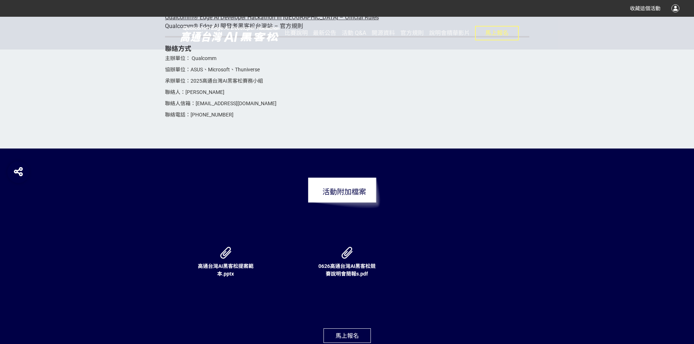
scroll to position [2477, 0]
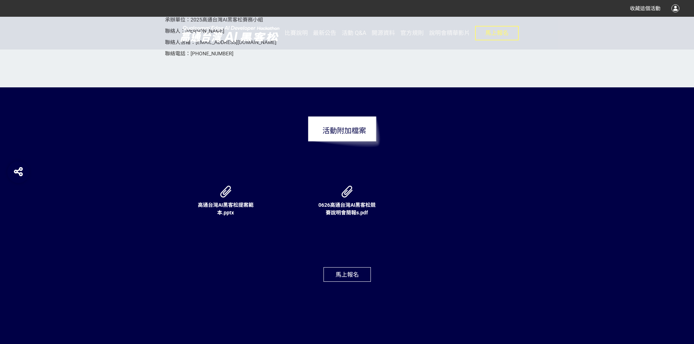
click at [345, 281] on button "馬上報名" at bounding box center [346, 274] width 47 height 15
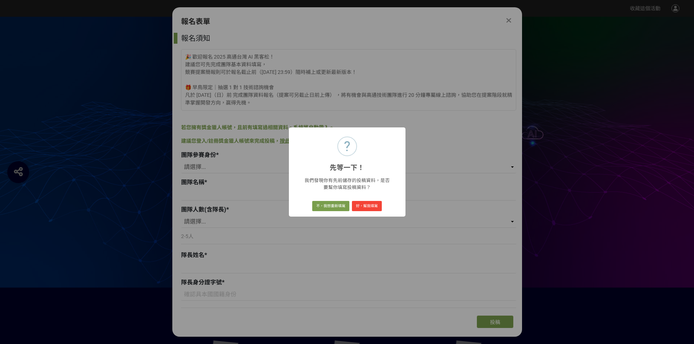
scroll to position [0, 0]
click at [365, 209] on button "好，幫我填寫" at bounding box center [367, 206] width 30 height 10
select select "學生"
type input "BL515"
select select "5"
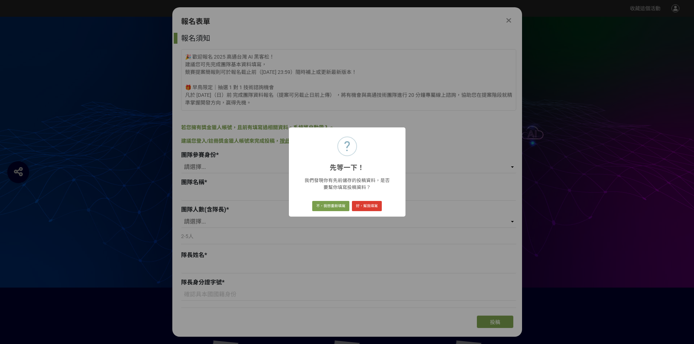
type input "[PERSON_NAME]"
type input "N126490999"
type input "[EMAIL_ADDRESS][DOMAIN_NAME]"
type input "0901309639"
type input "[PERSON_NAME]"
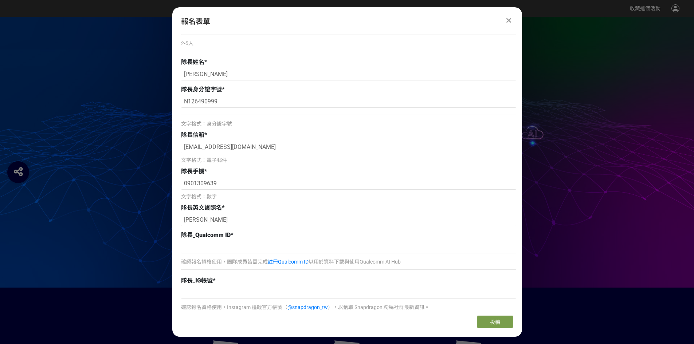
scroll to position [255, 0]
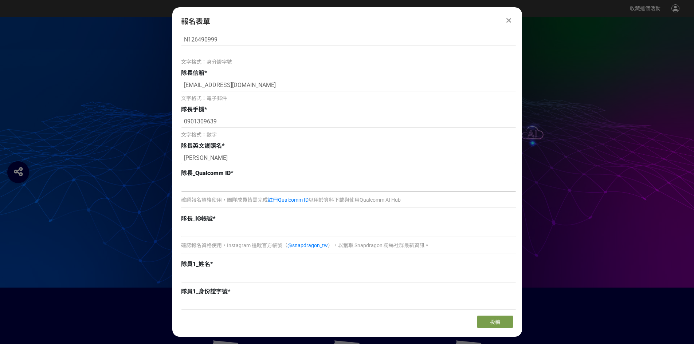
click at [266, 185] on input at bounding box center [348, 185] width 335 height 12
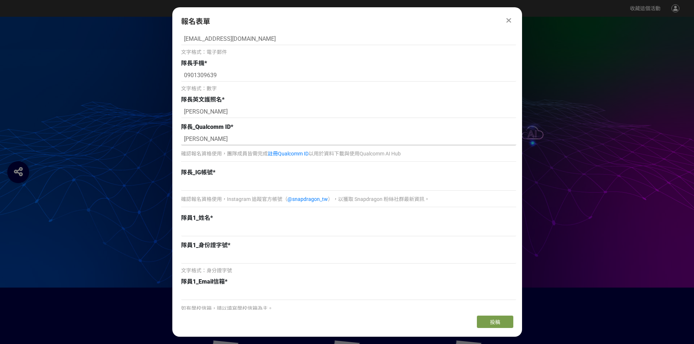
scroll to position [328, 0]
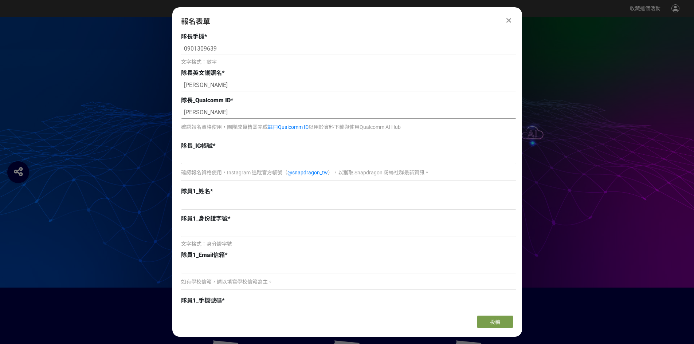
type input "[PERSON_NAME]"
click at [219, 162] on input at bounding box center [348, 158] width 335 height 12
type input "ch_xxz12"
click at [221, 204] on input at bounding box center [348, 203] width 335 height 12
type input "v"
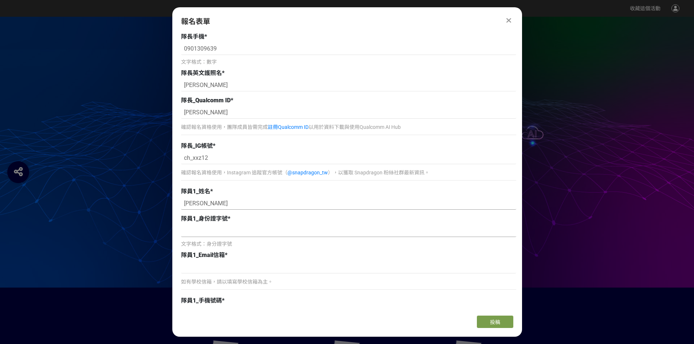
type input "蕭詠之"
click at [220, 228] on input at bounding box center [348, 231] width 335 height 12
click at [225, 234] on input at bounding box center [348, 231] width 335 height 12
paste input ".L125734909"
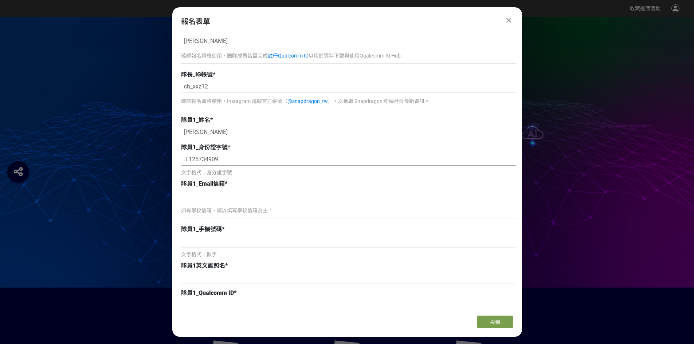
scroll to position [401, 0]
click at [181, 158] on input ".L125734909" at bounding box center [348, 158] width 335 height 12
type input "L125734909"
click at [295, 192] on input at bounding box center [348, 194] width 335 height 12
click at [225, 200] on input at bounding box center [348, 194] width 335 height 12
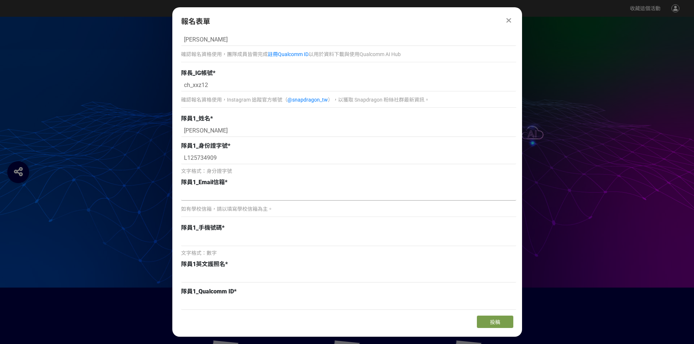
paste input "r13942089@ntu.edu.tw"
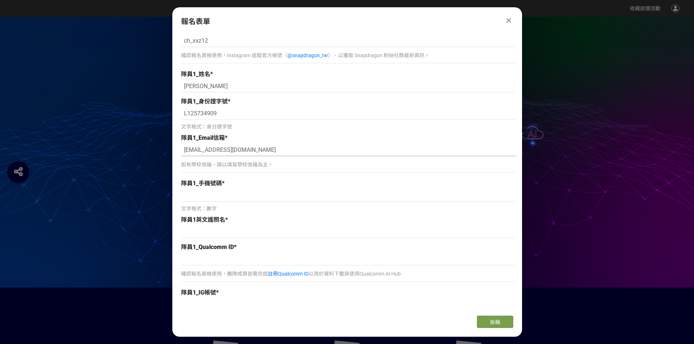
scroll to position [474, 0]
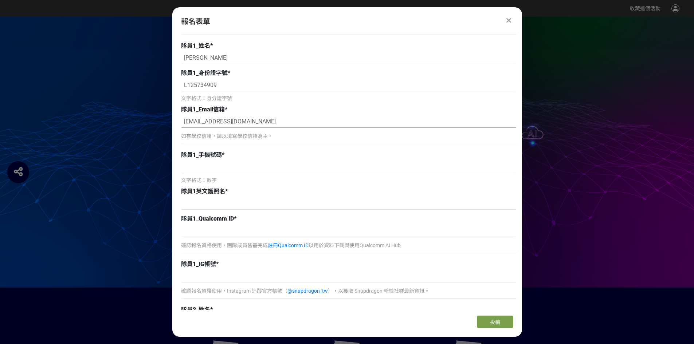
type input "r13942089@ntu.edu.tw"
click at [229, 172] on input at bounding box center [348, 167] width 335 height 12
paste input "0966402886"
type input "0966402886"
click at [256, 207] on input at bounding box center [348, 203] width 335 height 12
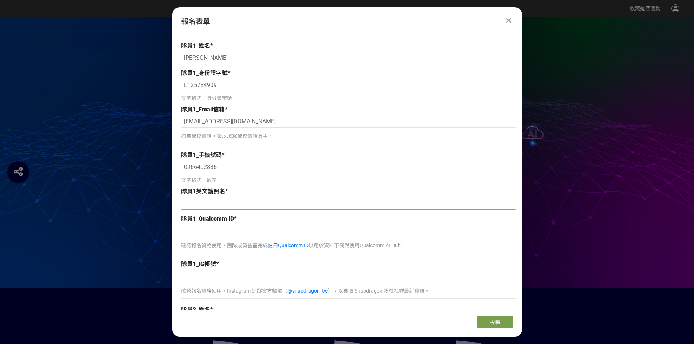
paste input "YONG ZHI XIAO"
type input "YONG ZHI XIAO"
click at [245, 232] on input at bounding box center [348, 231] width 335 height 12
paste input "xyongzhi"
type input "xyongzhi"
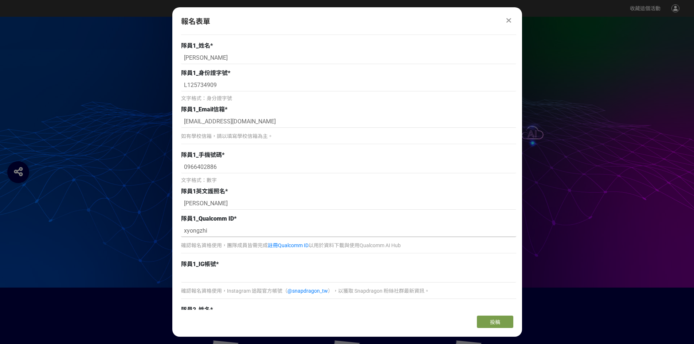
drag, startPoint x: 196, startPoint y: 231, endPoint x: 174, endPoint y: 231, distance: 22.2
click at [174, 231] on div "報名須知 🎉 歡迎報名 2025 高通台灣 AI 黑客松！ 建議您可先完成團隊基本資料填寫， 競賽提案簡報則可於報名截止前（8/15 23:59）隨時補上或更…" at bounding box center [347, 171] width 350 height 277
click at [208, 279] on input at bounding box center [348, 276] width 335 height 12
paste input "xyongzhi"
type input "xyongzhi"
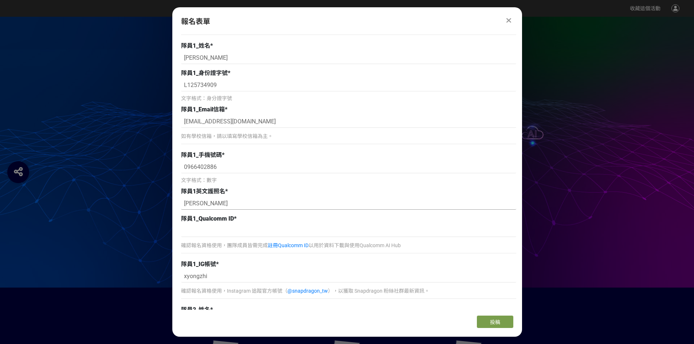
drag, startPoint x: 243, startPoint y: 204, endPoint x: 172, endPoint y: 209, distance: 71.2
click at [172, 209] on div "報名須知 🎉 歡迎報名 2025 高通台灣 AI 黑客松！ 建議您可先完成團隊基本資料填寫， 競賽提案簡報則可於報名截止前（8/15 23:59）隨時補上或更…" at bounding box center [347, 171] width 350 height 277
click at [211, 235] on input at bounding box center [348, 231] width 335 height 12
paste input "YONG ZHI XIAO"
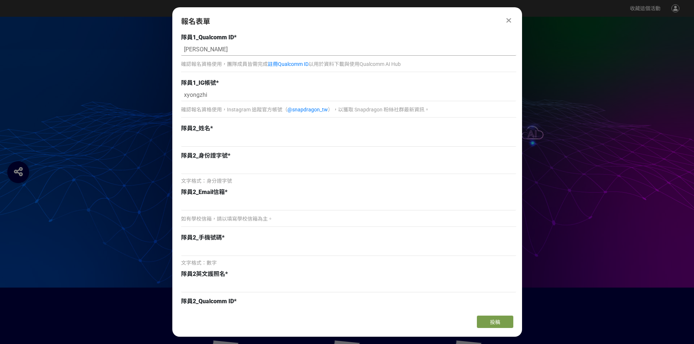
scroll to position [656, 0]
type input "YONG ZHI XIAO"
click at [247, 143] on input at bounding box center [348, 140] width 335 height 12
click at [197, 140] on input at bounding box center [348, 140] width 335 height 12
paste input "CHANG HSIN LI"
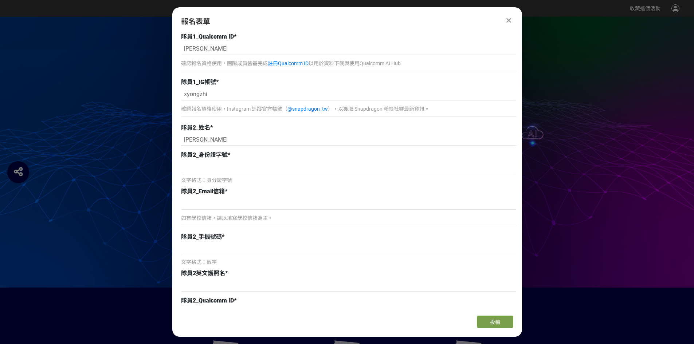
drag, startPoint x: 203, startPoint y: 138, endPoint x: 178, endPoint y: 141, distance: 25.3
click at [178, 141] on div "報名須知 🎉 歡迎報名 2025 高通台灣 AI 黑客松！ 建議您可先完成團隊基本資料填寫， 競賽提案簡報則可於報名截止前（8/15 23:59）隨時補上或更…" at bounding box center [347, 171] width 350 height 277
drag, startPoint x: 233, startPoint y: 132, endPoint x: 228, endPoint y: 134, distance: 5.1
click at [232, 132] on div "隊員2_姓名 *" at bounding box center [348, 127] width 335 height 9
click at [227, 136] on input "HSIN LI" at bounding box center [348, 140] width 335 height 12
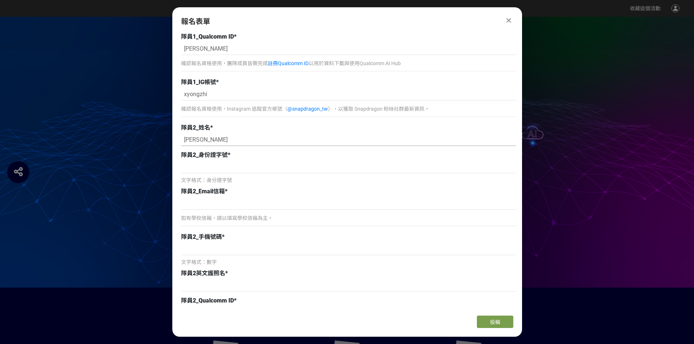
paste input "CHANG"
type input "HSIN LI CHANG"
click at [235, 170] on input at bounding box center [348, 167] width 335 height 12
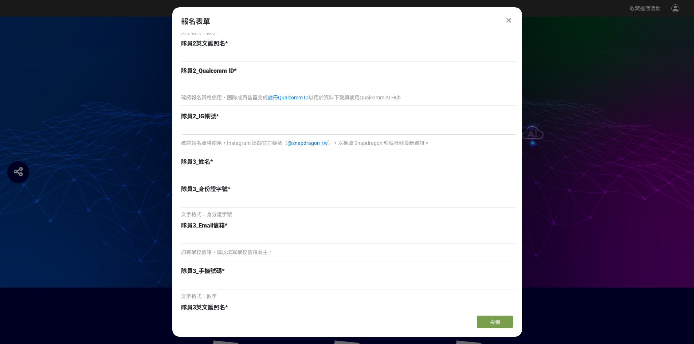
scroll to position [911, 0]
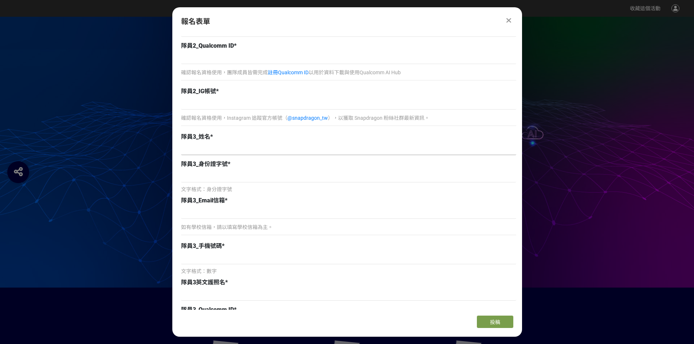
click at [236, 147] on input at bounding box center [348, 149] width 335 height 12
click at [237, 152] on input at bounding box center [348, 149] width 335 height 12
paste input "LEE, YOUNG"
drag, startPoint x: 197, startPoint y: 150, endPoint x: 177, endPoint y: 151, distance: 19.7
click at [177, 151] on div "報名須知 🎉 歡迎報名 2025 高通台灣 AI 黑客松！ 建議您可先完成團隊基本資料填寫， 競賽提案簡報則可於報名截止前（8/15 23:59）隨時補上或更…" at bounding box center [347, 171] width 350 height 277
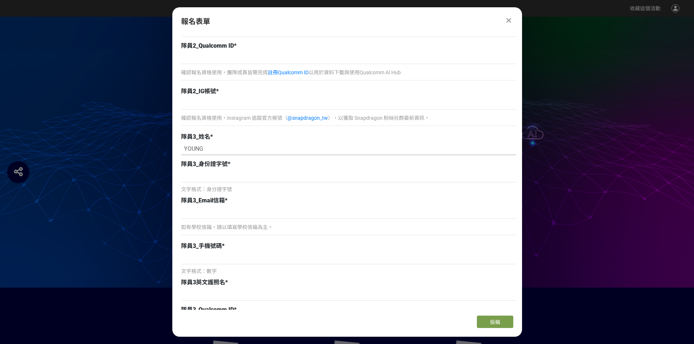
click at [224, 148] on input "YOUNG" at bounding box center [348, 149] width 335 height 12
paste input "LEE,"
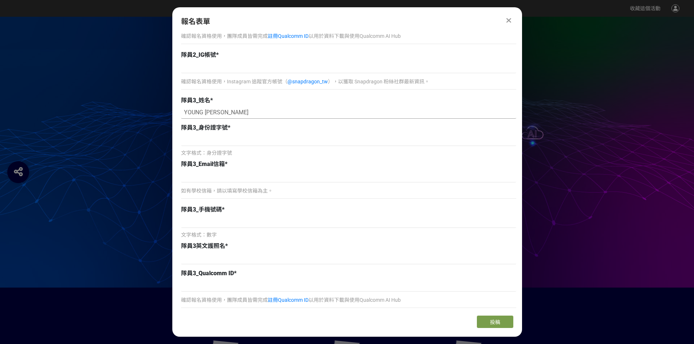
type input "YOUNG LEE"
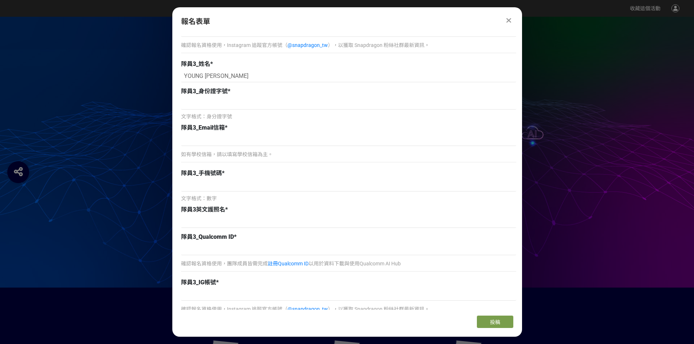
scroll to position [1056, 0]
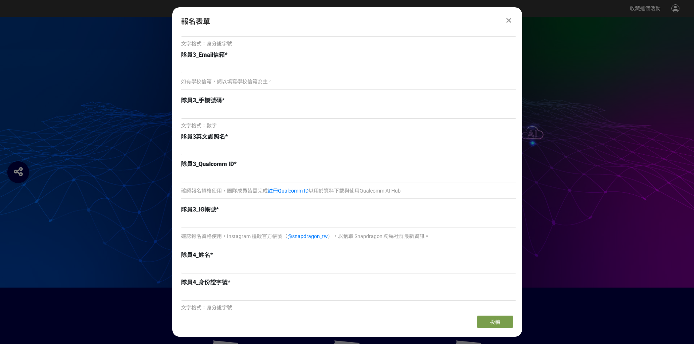
click at [212, 267] on input at bounding box center [348, 267] width 335 height 12
paste input "TU, YUAN-YUAN"
drag, startPoint x: 194, startPoint y: 268, endPoint x: 177, endPoint y: 269, distance: 16.4
click at [177, 269] on div "報名須知 🎉 歡迎報名 2025 高通台灣 AI 黑客松！ 建議您可先完成團隊基本資料填寫， 競賽提案簡報則可於報名截止前（8/15 23:59）隨時補上或更…" at bounding box center [347, 171] width 350 height 277
click at [224, 266] on input "YUAN-YUAN" at bounding box center [348, 267] width 335 height 12
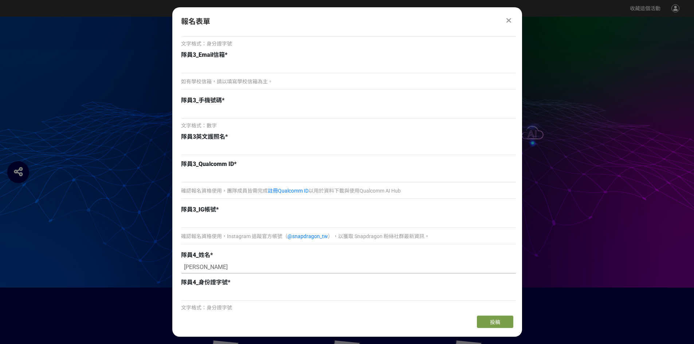
paste input "TU,"
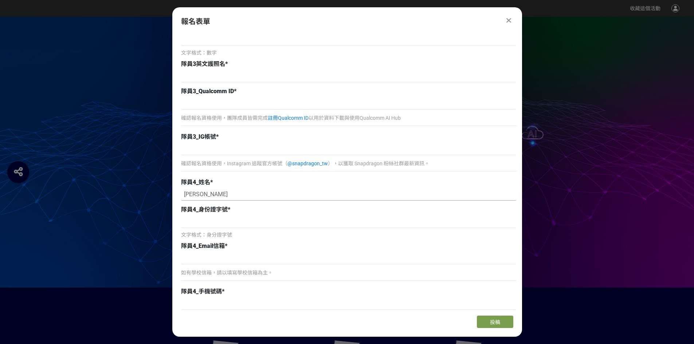
type input "YUAN-YUAN TU"
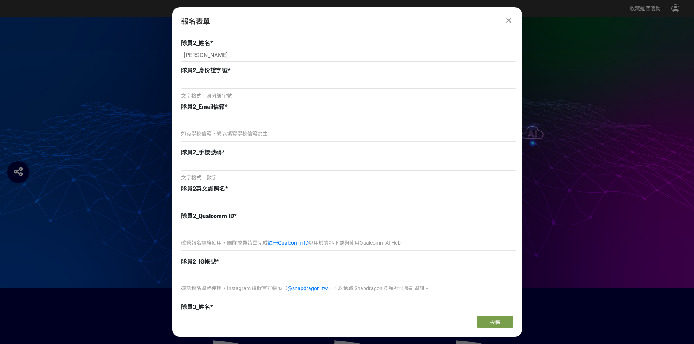
scroll to position [692, 0]
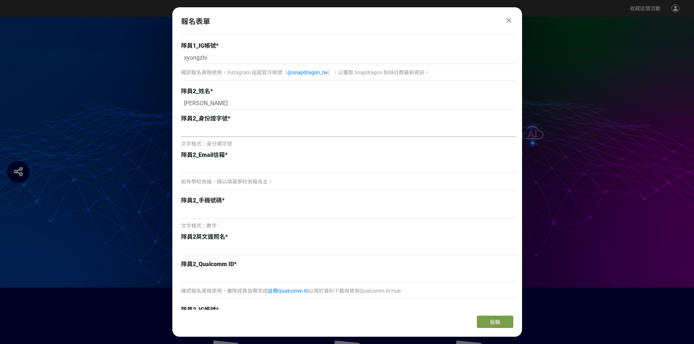
click at [235, 134] on input at bounding box center [348, 131] width 335 height 12
click at [263, 135] on input at bounding box center [348, 131] width 335 height 12
paste input "TU,"
click at [219, 140] on div "TU, 文字格式：身分證字號" at bounding box center [348, 136] width 335 height 23
drag, startPoint x: 219, startPoint y: 136, endPoint x: 167, endPoint y: 133, distance: 52.1
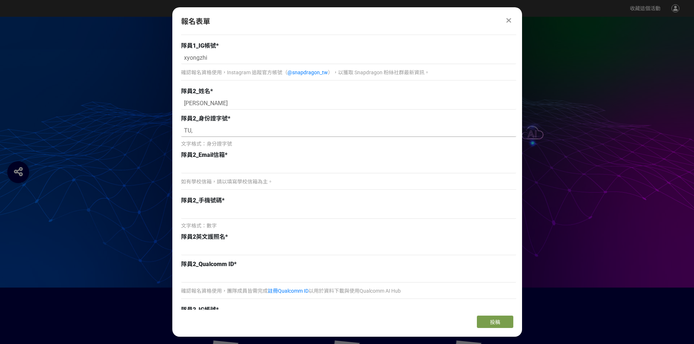
paste input "H126036820"
type input "H126036820"
click at [246, 168] on input at bounding box center [348, 167] width 335 height 12
paste input "r14942087@ntu.edu.tw"
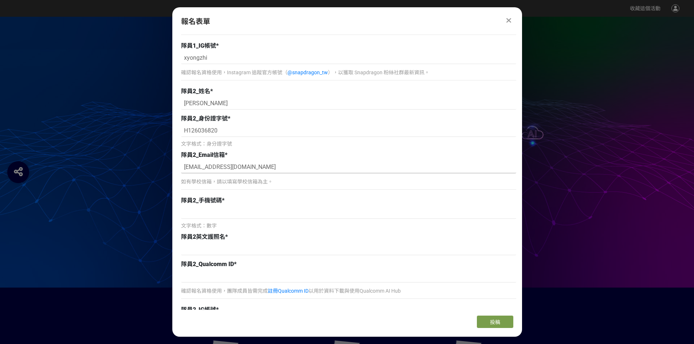
type input "r14942087@ntu.edu.tw"
click at [214, 213] on input at bounding box center [348, 213] width 335 height 12
paste input "0960779717"
type input "0960779717"
click at [280, 249] on input at bounding box center [348, 249] width 335 height 12
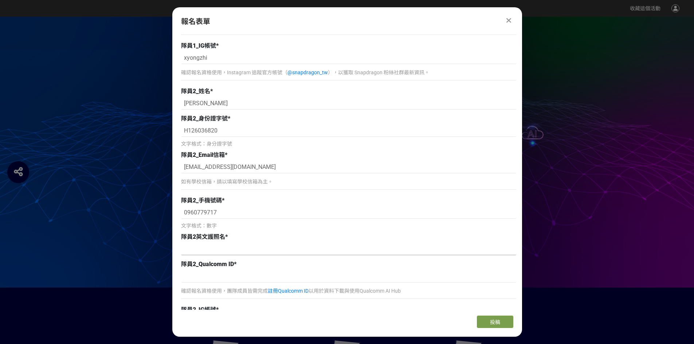
paste input "Hsin-Li Chang"
type input "Hsin-Li Chang"
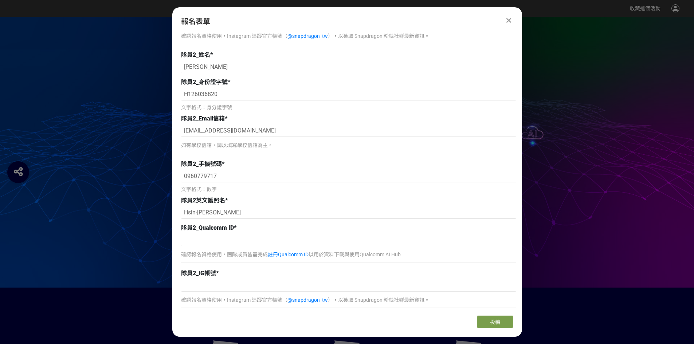
scroll to position [765, 0]
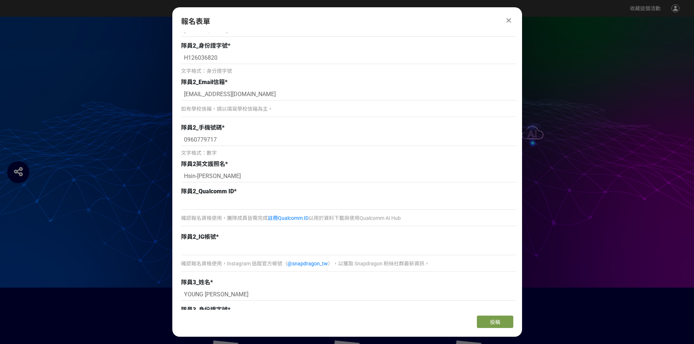
click at [223, 256] on div "確認報名資格使用，Instagram 追蹤官方帳號（ @snapdragon_tw ），以獲取 Snapdragon 粉絲社群最新資訊。" at bounding box center [348, 259] width 335 height 32
click at [225, 250] on input at bounding box center [348, 249] width 335 height 12
paste input "benjamin_0524"
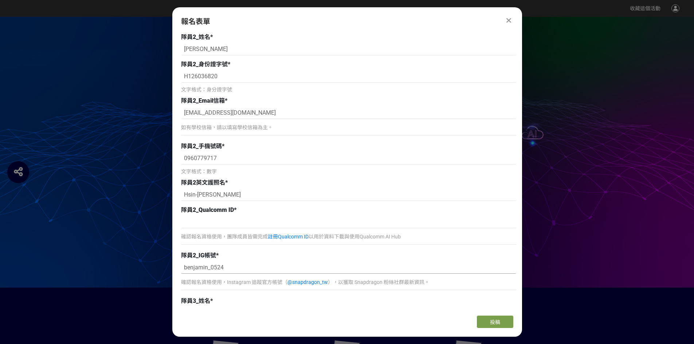
scroll to position [729, 0]
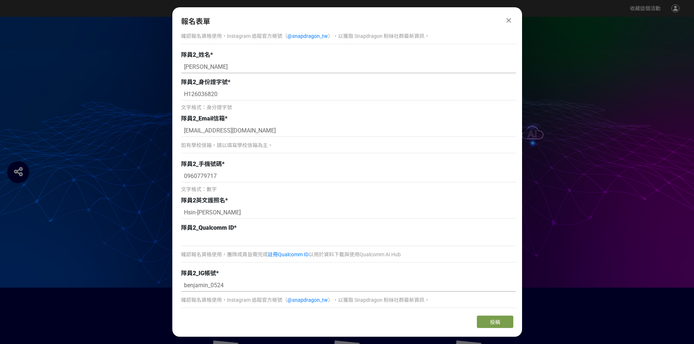
type input "benjamin_0524"
drag, startPoint x: 211, startPoint y: 71, endPoint x: 178, endPoint y: 75, distance: 33.5
click at [178, 75] on div "報名須知 🎉 歡迎報名 2025 高通台灣 AI 黑客松！ 建議您可先完成團隊基本資料填寫， 競賽提案簡報則可於報名截止前（8/15 23:59）隨時補上或更…" at bounding box center [347, 171] width 350 height 277
drag, startPoint x: 227, startPoint y: 213, endPoint x: 168, endPoint y: 215, distance: 59.1
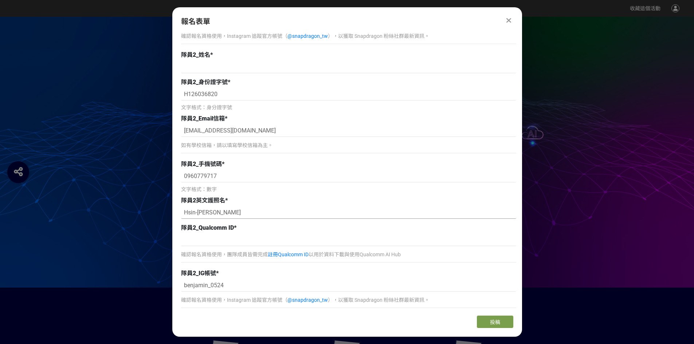
paste input "SIN LI CHANG"
type input "HSIN LI CHANG"
click at [222, 240] on input at bounding box center [348, 240] width 335 height 12
paste input "HSIN LI CHANG"
type input "HSIN LI CHANG"
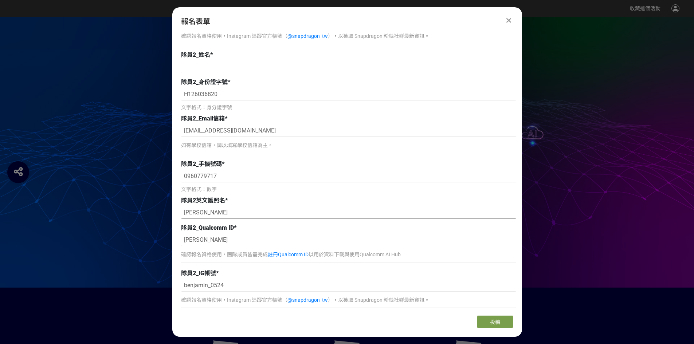
drag, startPoint x: 237, startPoint y: 212, endPoint x: 181, endPoint y: 213, distance: 56.5
click at [181, 213] on input "HSIN LI CHANG" at bounding box center [348, 213] width 335 height 12
type input "HSIN LI CHANG"
type input "Hsin-Li Chang"
type input "HSIN LI CHANG"
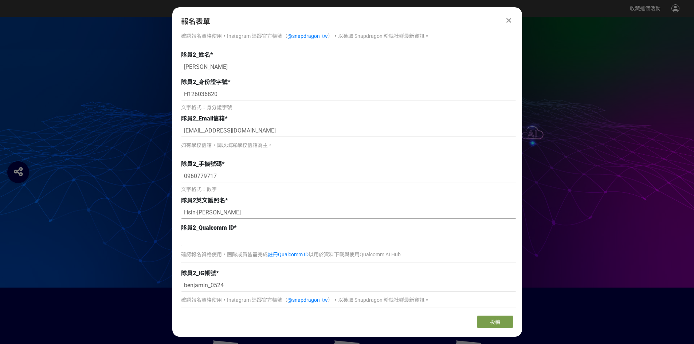
click at [248, 212] on input "Hsin-Li Chang" at bounding box center [348, 213] width 335 height 12
drag, startPoint x: 232, startPoint y: 212, endPoint x: 161, endPoint y: 219, distance: 71.7
type input "Hsin-Li Chang"
drag, startPoint x: 238, startPoint y: 66, endPoint x: 178, endPoint y: 70, distance: 59.5
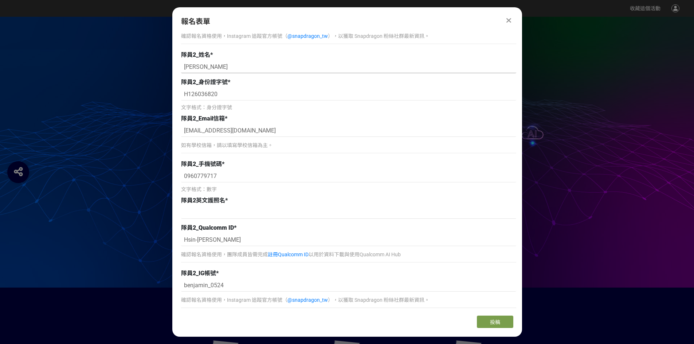
click at [178, 70] on div "報名須知 🎉 歡迎報名 2025 高通台灣 AI 黑客松！ 建議您可先完成團隊基本資料填寫， 競賽提案簡報則可於報名截止前（8/15 23:59）隨時補上或更…" at bounding box center [347, 171] width 350 height 277
type input "HSIN LI CHANG"
click at [207, 70] on input at bounding box center [348, 67] width 335 height 12
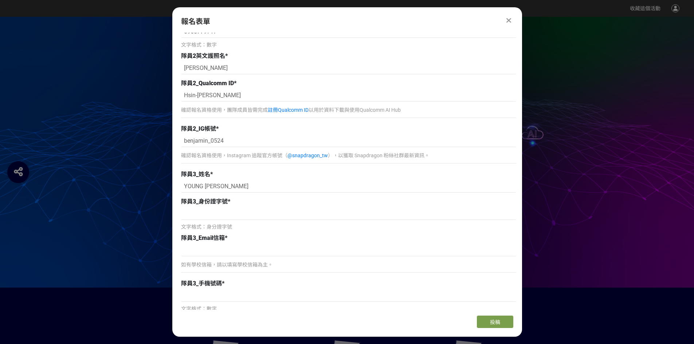
scroll to position [911, 0]
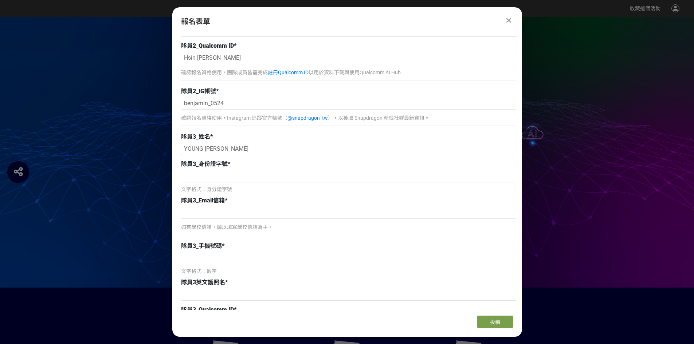
type input "張新力"
drag, startPoint x: 204, startPoint y: 148, endPoint x: 162, endPoint y: 151, distance: 42.4
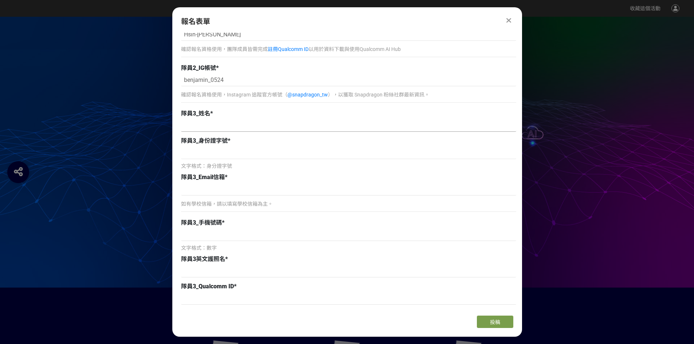
scroll to position [947, 0]
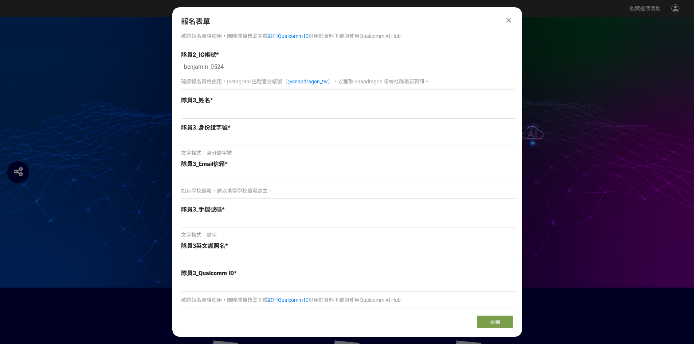
click at [213, 262] on input at bounding box center [348, 258] width 335 height 12
paste input "YOUNG LEE"
type input "YOUNG LEE"
click at [220, 112] on input at bounding box center [348, 112] width 335 height 12
type input "李洋"
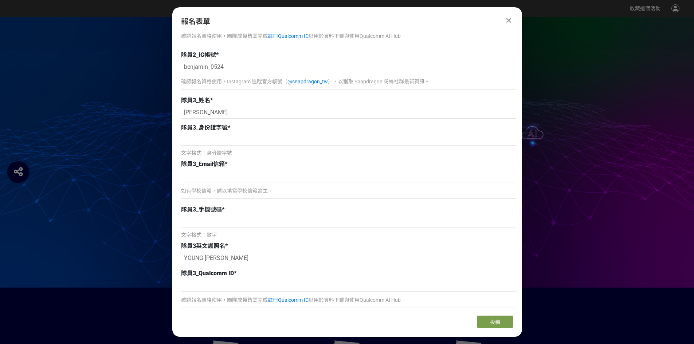
click at [212, 145] on input at bounding box center [348, 140] width 335 height 12
paste input "L125918290"
type input "L125918290"
click at [248, 178] on input at bounding box center [348, 176] width 335 height 12
paste input "r14942037@ntu.edu.tw"
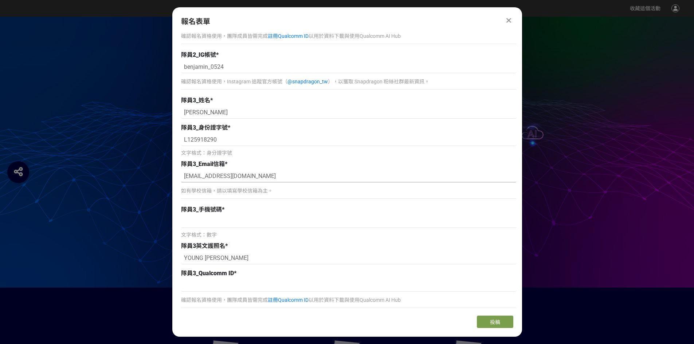
type input "r14942037@ntu.edu.tw"
click at [308, 225] on input at bounding box center [348, 222] width 335 height 12
paste input "0973035269"
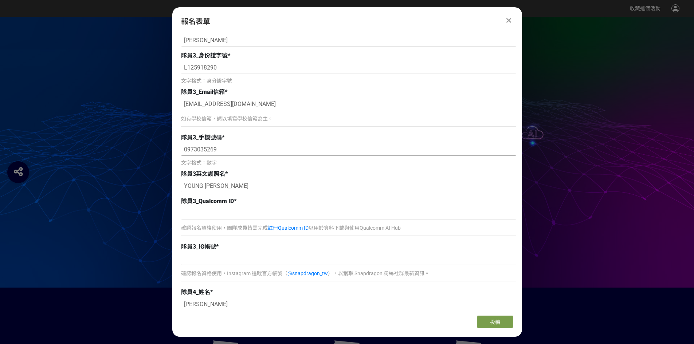
scroll to position [1020, 0]
type input "0973035269"
click at [284, 220] on div "確認報名資格使用，團隊成員皆需完成 註冊Qualcomm ID 以用於資料下載與使用Qualcomm AI Hub" at bounding box center [348, 223] width 335 height 32
click at [290, 214] on input at bounding box center [348, 213] width 335 height 12
paste input "Young Lee"
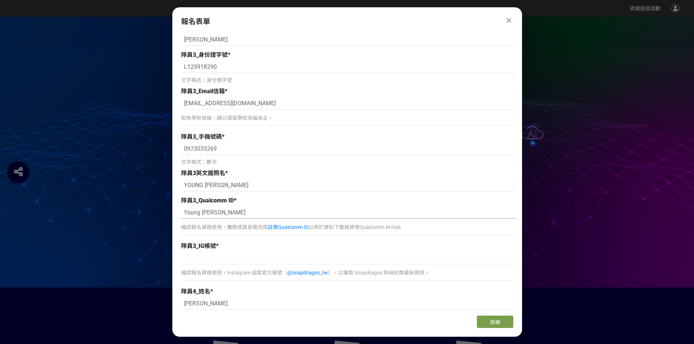
type input "Young Lee"
click at [305, 266] on div "確認報名資格使用，Instagram 追蹤官方帳號（ @snapdragon_tw ），以獲取 Snapdragon 粉絲社群最新資訊。" at bounding box center [348, 268] width 335 height 32
click at [310, 262] on input at bounding box center [348, 258] width 335 height 12
paste input "young05092003"
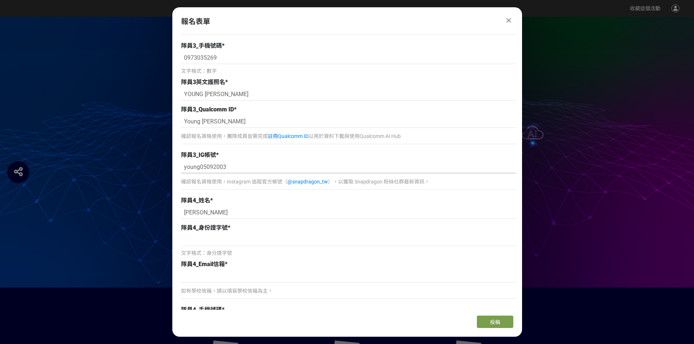
scroll to position [1129, 0]
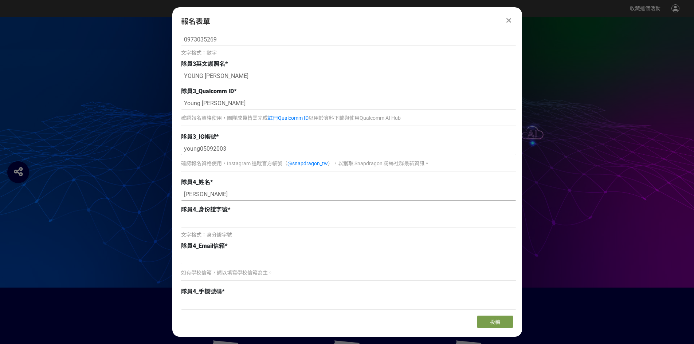
type input "young05092003"
drag, startPoint x: 244, startPoint y: 197, endPoint x: 168, endPoint y: 197, distance: 76.1
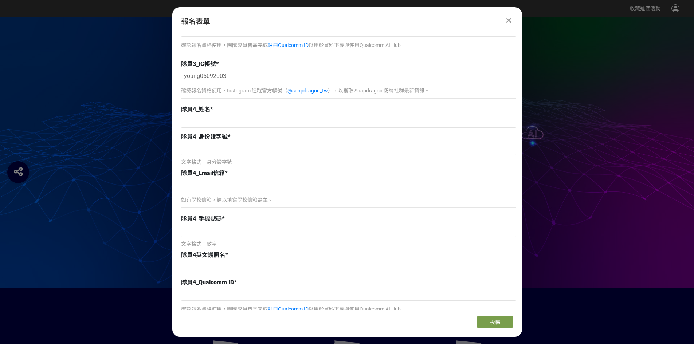
click at [224, 270] on input at bounding box center [348, 267] width 335 height 12
paste input "YUAN-YUAN TU"
type input "YUAN-YUAN TU"
click at [241, 123] on input at bounding box center [348, 121] width 335 height 12
type input "ㄊ"
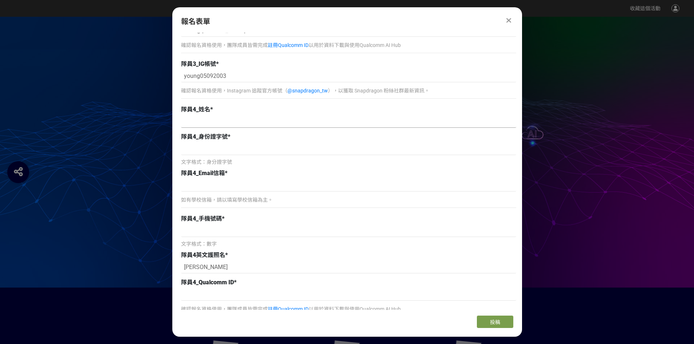
click at [242, 121] on input at bounding box center [348, 121] width 335 height 12
type input "涂圓緣"
click at [212, 149] on input at bounding box center [348, 149] width 335 height 12
paste input "K223109633"
type input "K223109633"
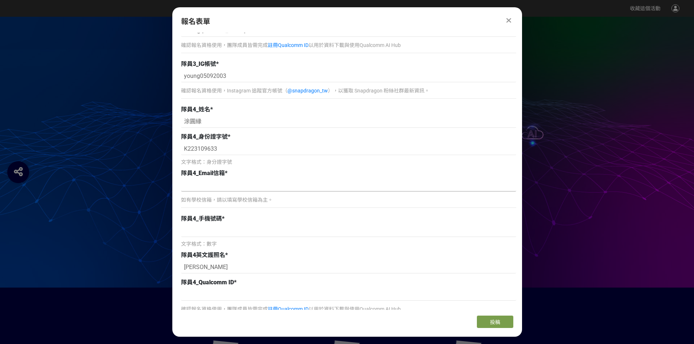
click at [211, 190] on input at bounding box center [348, 185] width 335 height 12
paste input "r14942140@ntu.edu.tw"
type input "r14942140@ntu.edu.tw"
click at [197, 226] on input at bounding box center [348, 231] width 335 height 12
paste input "0963551651"
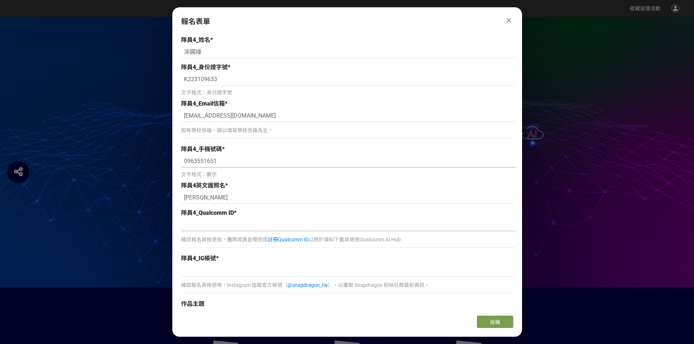
scroll to position [1275, 0]
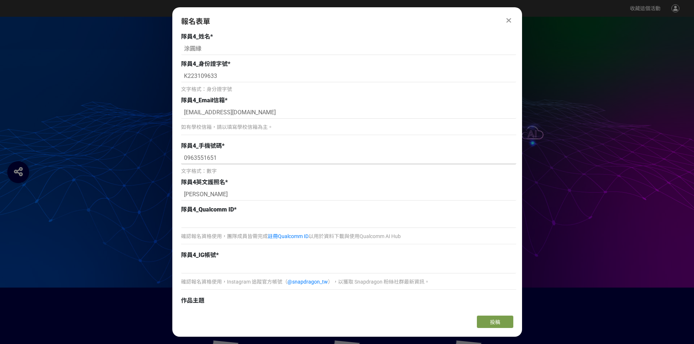
type input "0963551651"
click at [243, 225] on input at bounding box center [348, 222] width 335 height 12
paste input "Yuan-Yuan Tu"
type input "Yuan-Yuan Tu"
drag, startPoint x: 235, startPoint y: 275, endPoint x: 242, endPoint y: 270, distance: 9.1
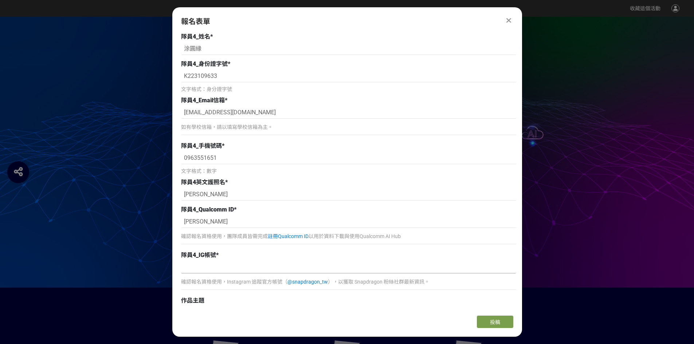
click at [235, 275] on div "確認報名資格使用，Instagram 追蹤官方帳號（ @snapdragon_tw ），以獲取 Snapdragon 粉絲社群最新資訊。" at bounding box center [348, 277] width 335 height 32
click at [242, 270] on input at bounding box center [348, 267] width 335 height 12
paste input "circle.610654"
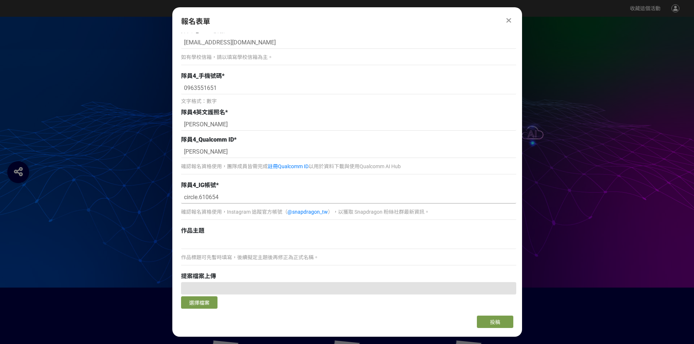
scroll to position [1348, 0]
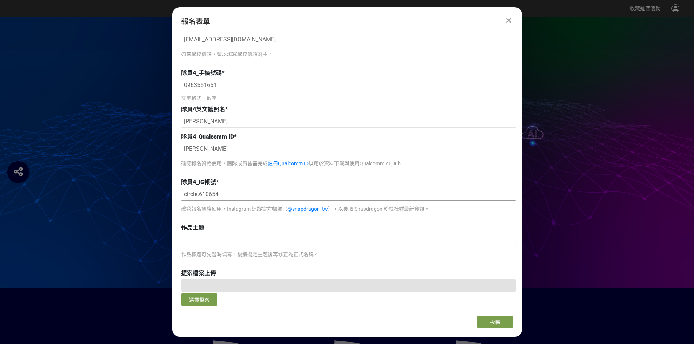
type input "circle.610654"
click at [259, 240] on input at bounding box center [348, 240] width 335 height 12
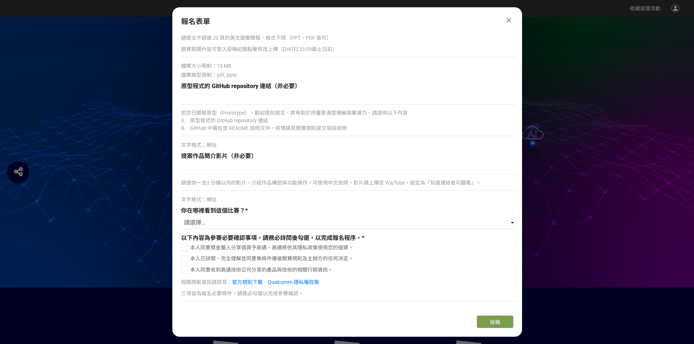
scroll to position [1639, 0]
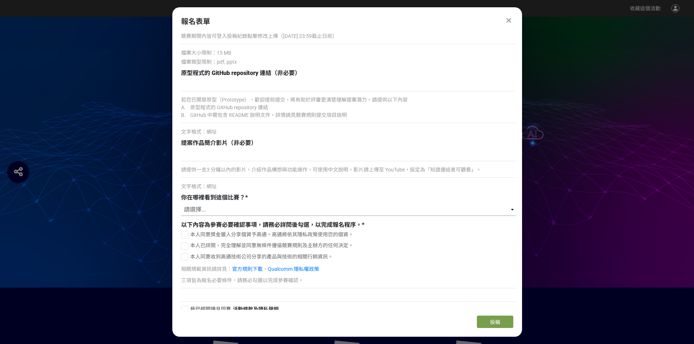
type input "AI會議摘要助理"
click at [219, 210] on select "請選擇... 獎金獵人網站 Facebook / Instagram 校園講座 / 老師系上推薦 電子郵件 海報 其他" at bounding box center [348, 210] width 335 height 12
select select "獎金獵人網站"
click at [181, 204] on select "請選擇... 獎金獵人網站 Facebook / Instagram 校園講座 / 老師系上推薦 電子郵件 海報 其他" at bounding box center [348, 210] width 335 height 12
click at [188, 235] on div at bounding box center [184, 234] width 7 height 7
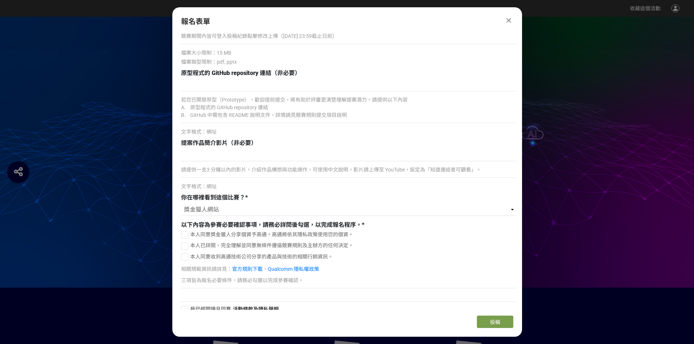
checkbox input "true"
click at [187, 244] on div at bounding box center [184, 246] width 7 height 7
checkbox input "true"
click at [185, 259] on div at bounding box center [184, 257] width 7 height 7
checkbox input "true"
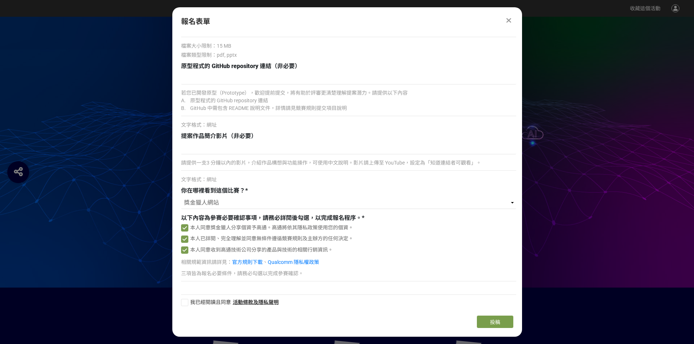
scroll to position [1648, 0]
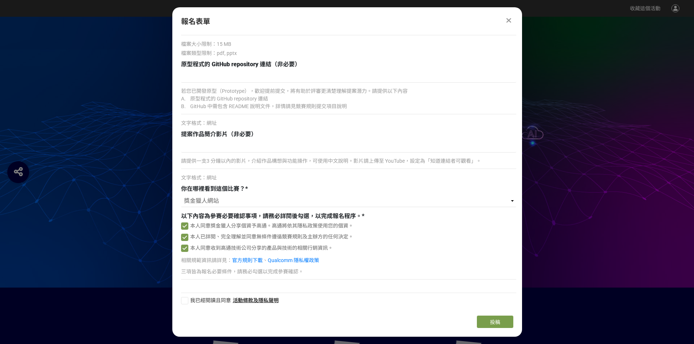
click at [182, 302] on div at bounding box center [184, 300] width 7 height 7
checkbox input "true"
click at [505, 320] on button "投稿" at bounding box center [495, 322] width 36 height 12
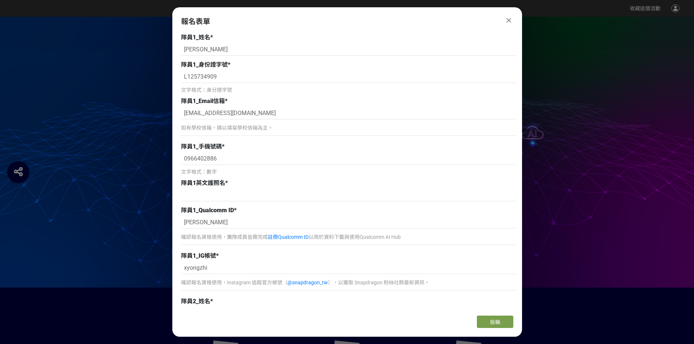
scroll to position [482, 0]
click at [226, 194] on input at bounding box center [348, 195] width 335 height 12
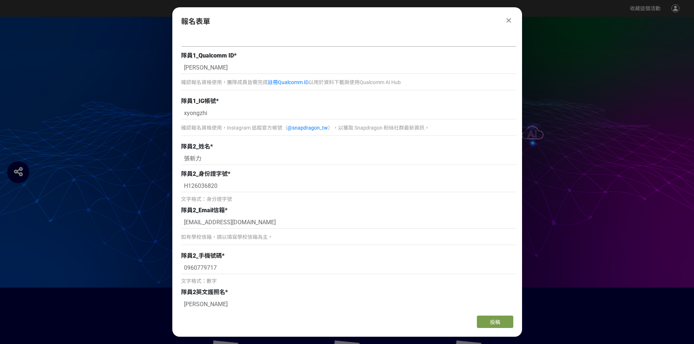
scroll to position [519, 0]
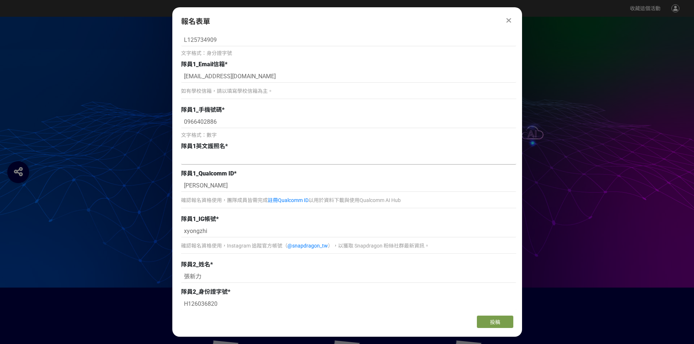
click at [204, 158] on input at bounding box center [348, 158] width 335 height 12
paste input "circle.610654"
type input "circle.610654"
click at [218, 166] on div at bounding box center [348, 159] width 335 height 14
click at [220, 165] on div at bounding box center [348, 159] width 335 height 14
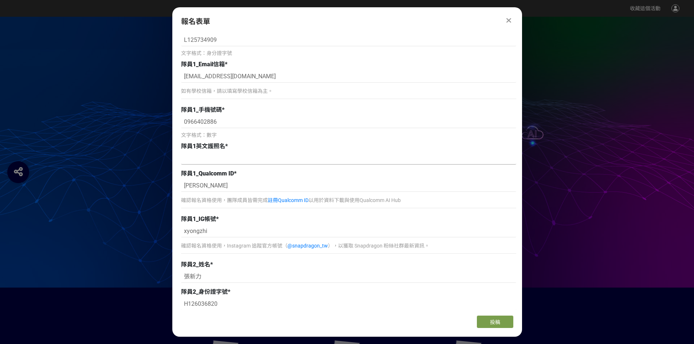
click at [226, 161] on input at bounding box center [348, 158] width 335 height 12
paste input "XIAO, YONG-ZHI"
drag, startPoint x: 200, startPoint y: 158, endPoint x: 170, endPoint y: 158, distance: 29.5
click at [224, 157] on input "YONG-ZHI" at bounding box center [348, 158] width 335 height 12
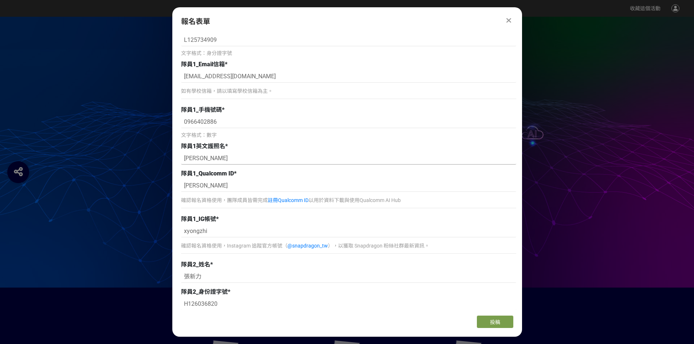
paste input "XIAO,"
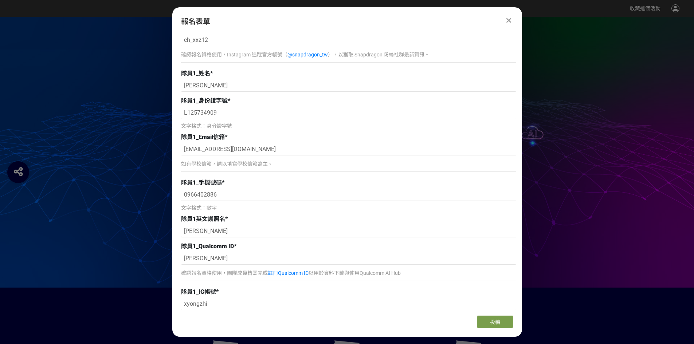
scroll to position [300, 0]
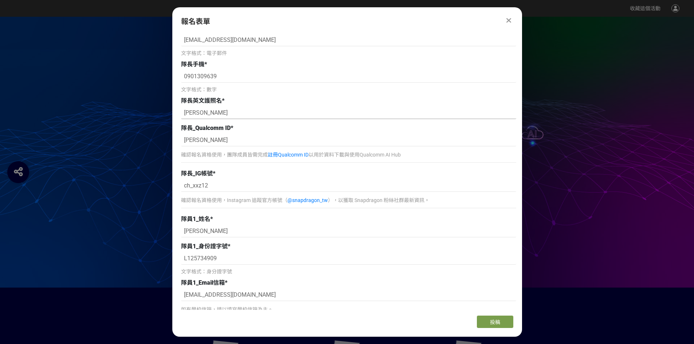
type input "YONG-ZHI XIAO"
drag, startPoint x: 232, startPoint y: 110, endPoint x: 167, endPoint y: 110, distance: 65.2
type input "ㄏ"
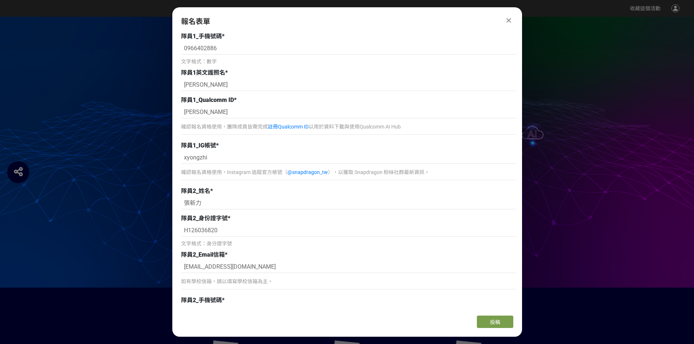
scroll to position [628, 0]
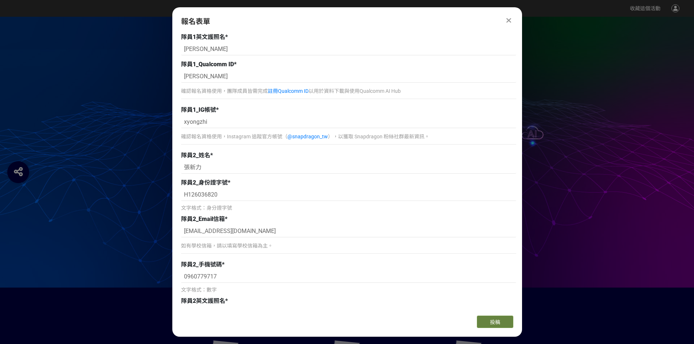
type input "CHING-WEI CHEN"
click at [496, 323] on span "投稿" at bounding box center [495, 322] width 10 height 6
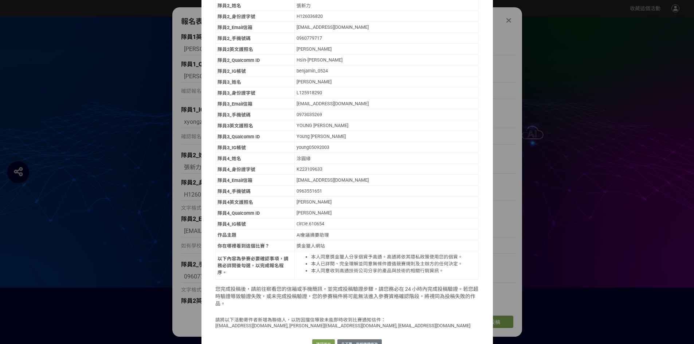
scroll to position [261, 0]
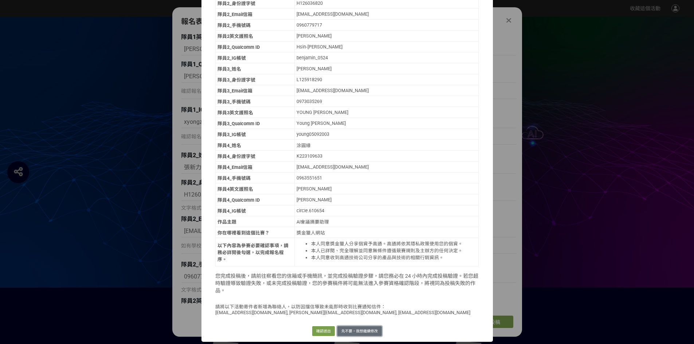
click at [359, 334] on button "先不要，我想繼續修改" at bounding box center [359, 331] width 44 height 10
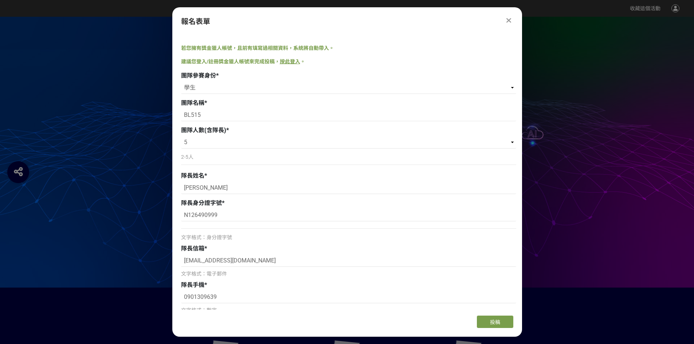
scroll to position [146, 0]
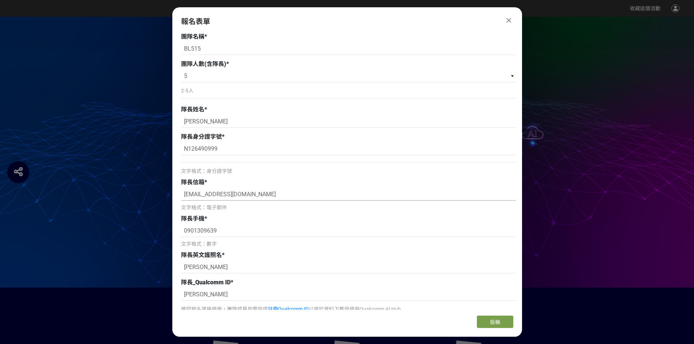
drag, startPoint x: 253, startPoint y: 196, endPoint x: 145, endPoint y: 200, distance: 108.3
type input "R"
type input "ㄐ"
type input "R"
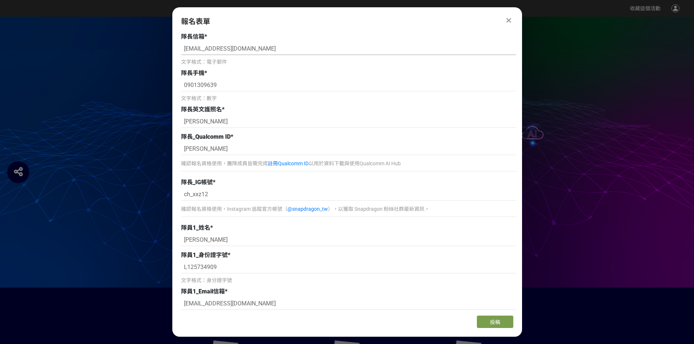
scroll to position [364, 0]
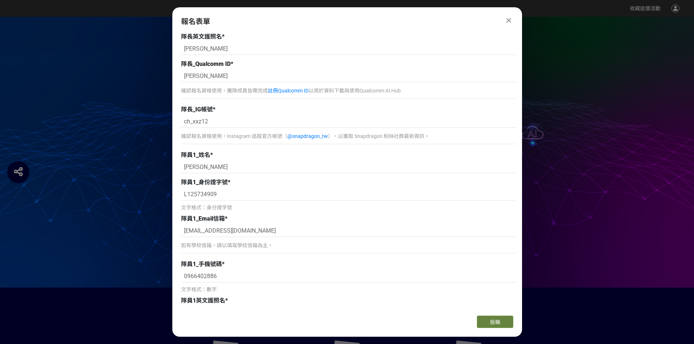
type input "r13942120@ntu.edu.tw"
click at [500, 319] on button "投稿" at bounding box center [495, 322] width 36 height 12
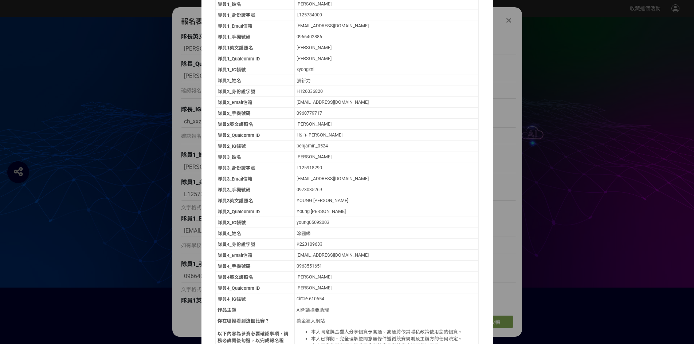
scroll to position [261, 0]
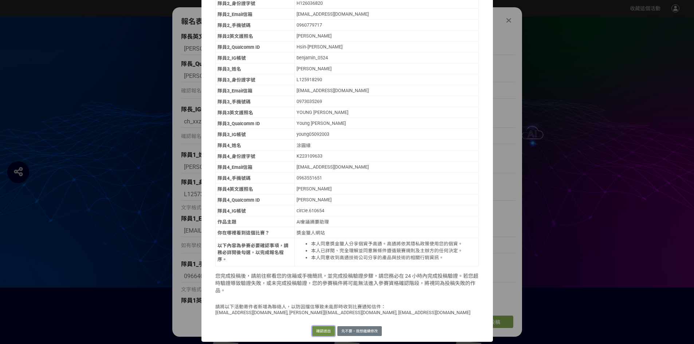
click at [324, 331] on button "確認送出" at bounding box center [323, 331] width 23 height 10
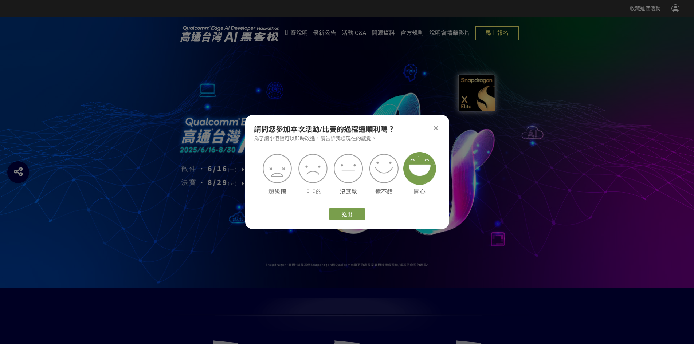
click at [416, 170] on img at bounding box center [419, 168] width 33 height 33
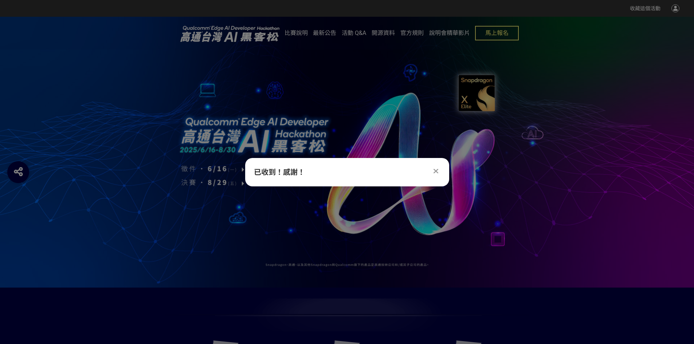
click at [438, 173] on div at bounding box center [436, 171] width 9 height 9
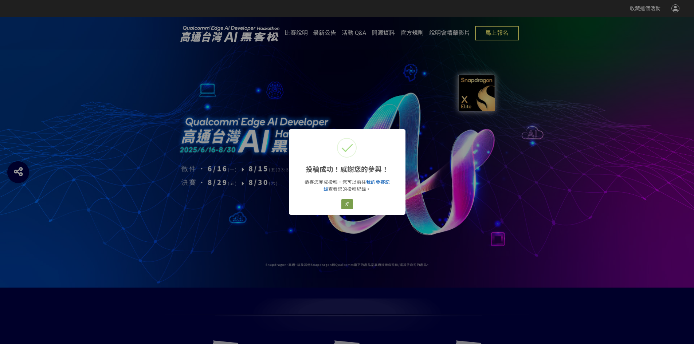
click at [379, 181] on link "我的參賽記錄" at bounding box center [356, 186] width 66 height 12
click at [381, 182] on link "我的參賽記錄" at bounding box center [356, 186] width 66 height 12
click at [347, 201] on button "好" at bounding box center [347, 204] width 12 height 10
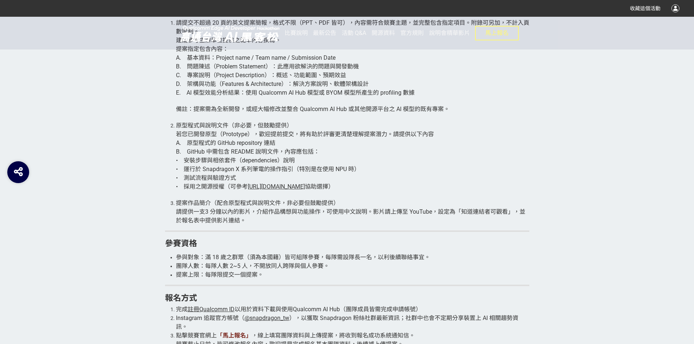
scroll to position [801, 0]
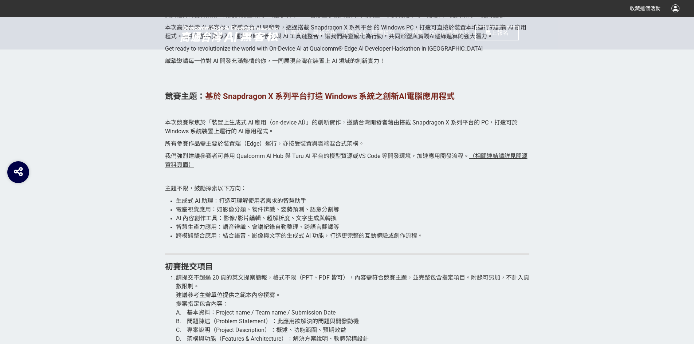
click at [498, 30] on span "馬上報名" at bounding box center [496, 33] width 23 height 7
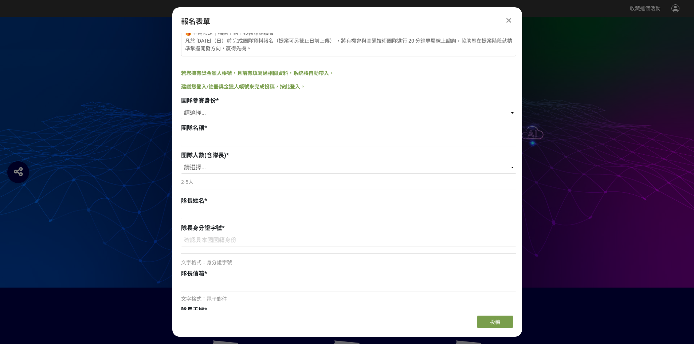
scroll to position [146, 0]
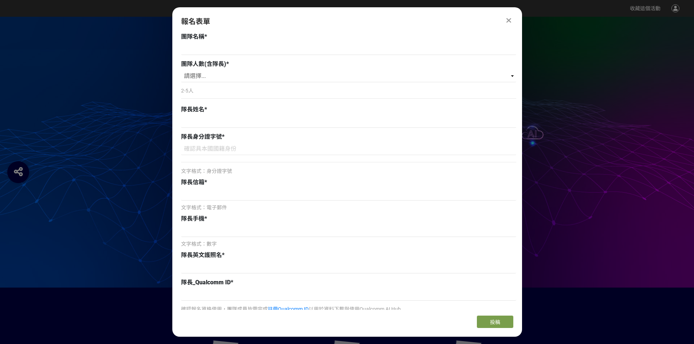
click at [261, 129] on div at bounding box center [348, 122] width 335 height 14
click at [256, 145] on input at bounding box center [348, 149] width 335 height 12
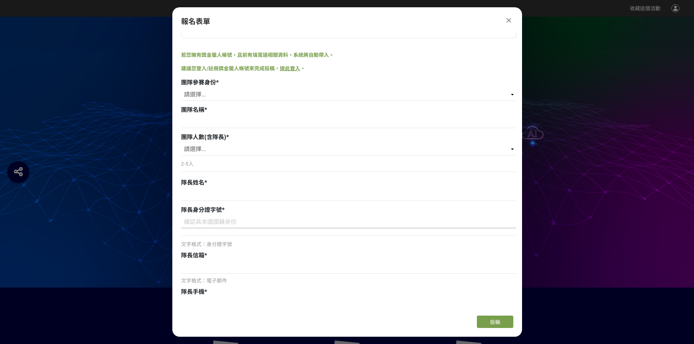
scroll to position [0, 0]
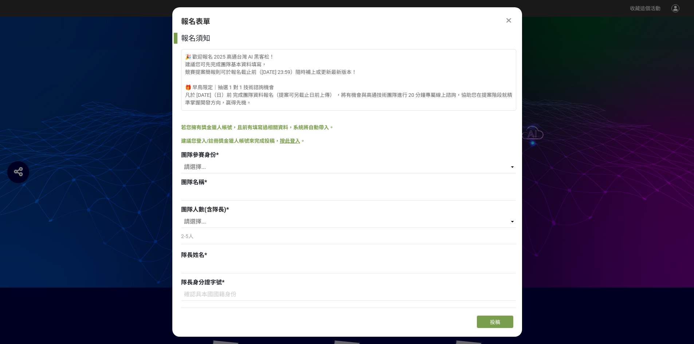
click at [290, 140] on link "按此登入" at bounding box center [290, 141] width 20 height 6
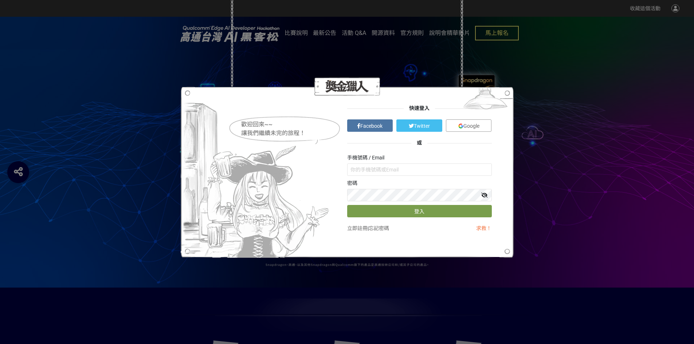
click at [463, 130] on link "Google" at bounding box center [469, 125] width 46 height 12
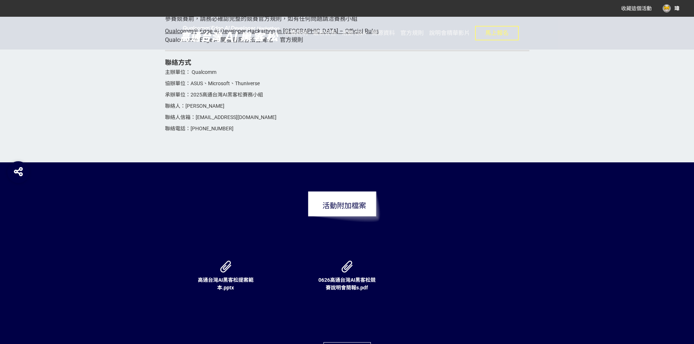
scroll to position [2477, 0]
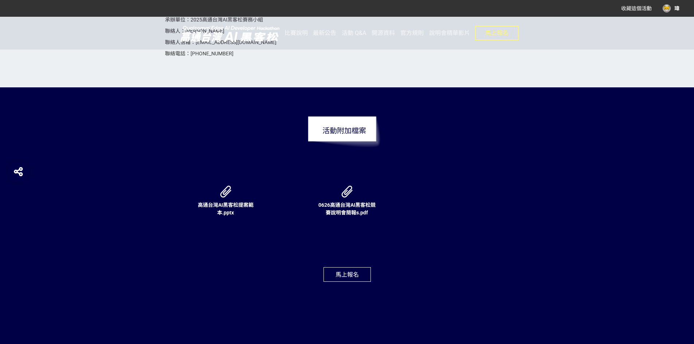
click at [345, 282] on button "馬上報名" at bounding box center [346, 274] width 47 height 15
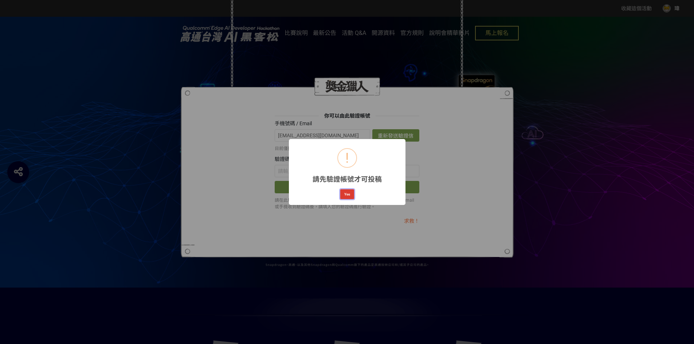
click at [352, 196] on button "Yes" at bounding box center [347, 194] width 14 height 10
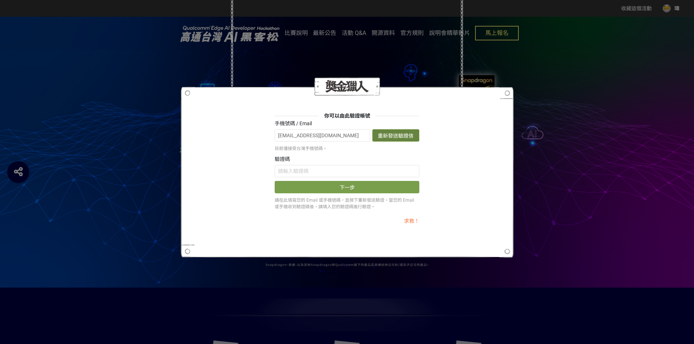
click at [392, 134] on button "重新發送驗證信" at bounding box center [395, 135] width 47 height 12
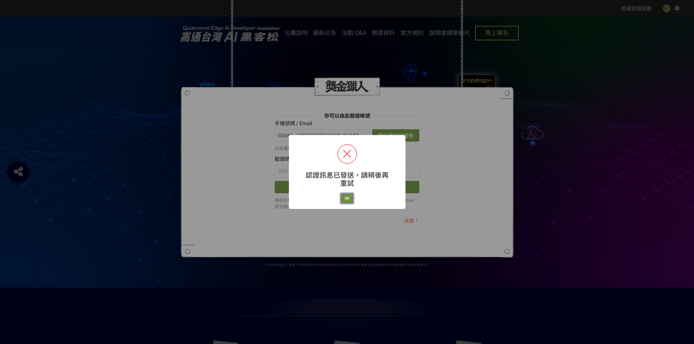
click at [352, 199] on button "OK" at bounding box center [347, 198] width 13 height 10
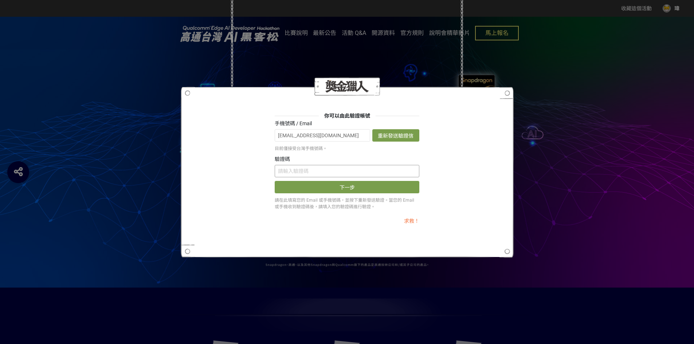
click at [349, 166] on input "text" at bounding box center [347, 171] width 145 height 12
paste input "TUxaTEViSTM"
type input "TUxaTEViSTM"
click at [325, 190] on button "下一步" at bounding box center [347, 187] width 145 height 12
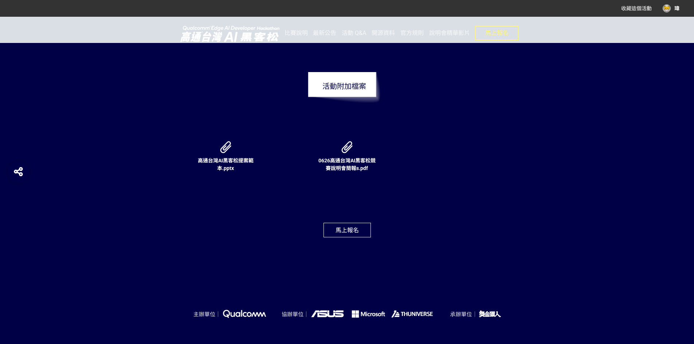
scroll to position [2560, 0]
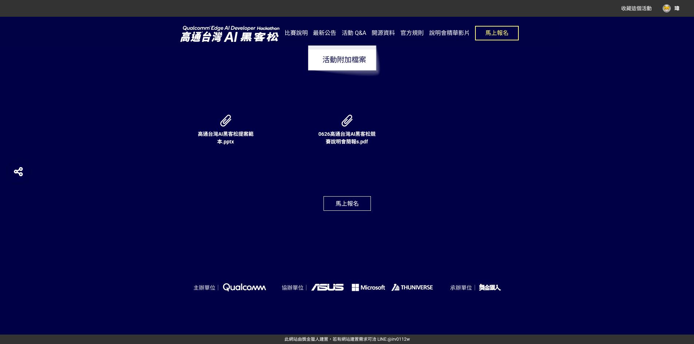
click at [342, 199] on button "馬上報名" at bounding box center [346, 203] width 47 height 15
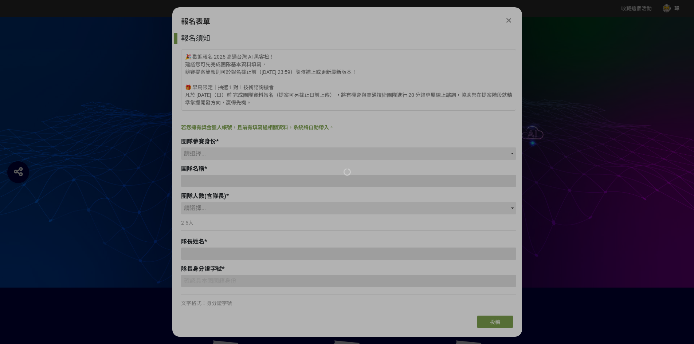
scroll to position [0, 0]
type input "瑋"
type input "[EMAIL_ADDRESS][DOMAIN_NAME]"
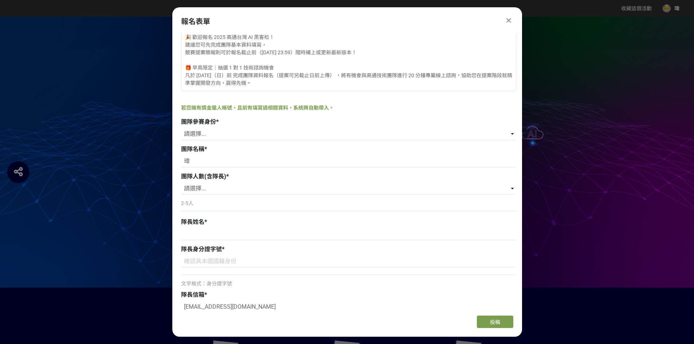
scroll to position [36, 0]
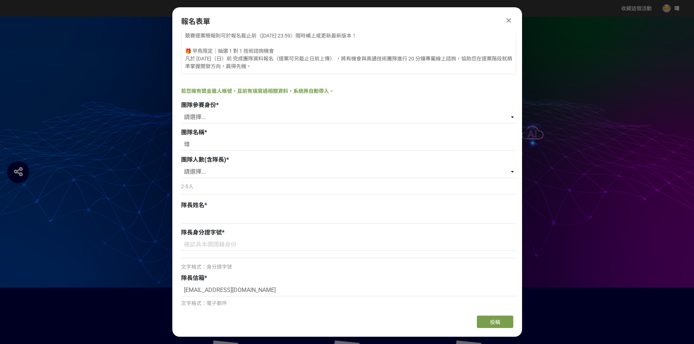
click at [254, 111] on div "團隊參賽身份 * 請選擇... 學生 社會人士 社會人士+學生" at bounding box center [348, 113] width 335 height 24
click at [256, 119] on select "請選擇... 學生 社會人士 社會人士+學生" at bounding box center [348, 117] width 335 height 12
select select "學生"
click at [181, 111] on select "請選擇... 學生 社會人士 社會人士+學生" at bounding box center [348, 117] width 335 height 12
click at [235, 144] on input "瑋" at bounding box center [348, 144] width 335 height 12
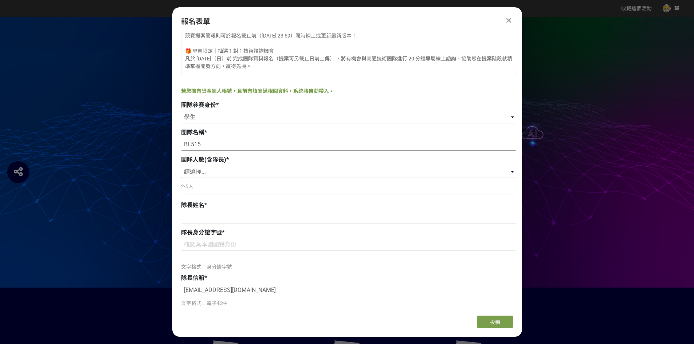
type input "BL515"
click at [217, 170] on select "請選擇... 2 3 4 5" at bounding box center [348, 172] width 335 height 12
select select "5"
click at [181, 166] on select "請選擇... 2 3 4 5" at bounding box center [348, 172] width 335 height 12
click at [213, 214] on input at bounding box center [348, 217] width 335 height 12
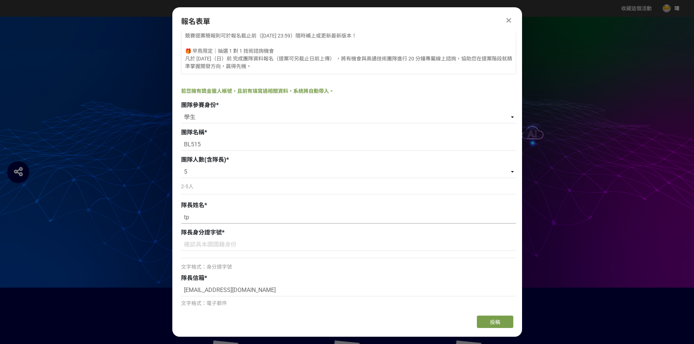
type input "t"
type input "陳慶瑋"
click at [209, 245] on input at bounding box center [348, 245] width 335 height 12
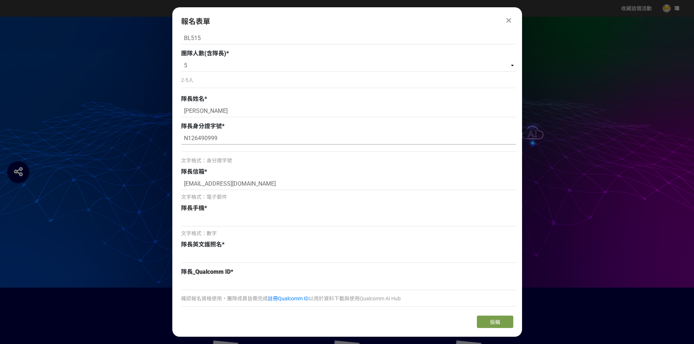
scroll to position [146, 0]
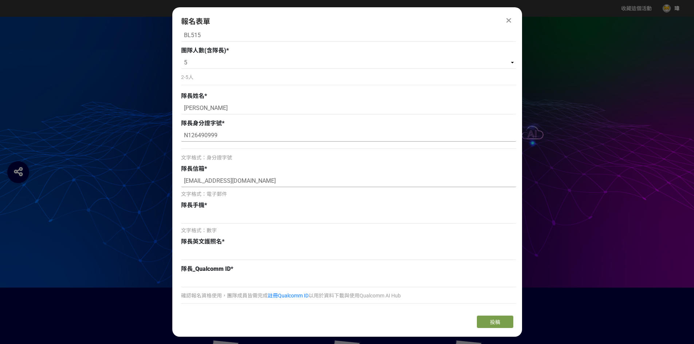
type input "N126490999"
drag, startPoint x: 256, startPoint y: 178, endPoint x: 166, endPoint y: 182, distance: 90.4
type input "r"
type input "[EMAIL_ADDRESS][DOMAIN_NAME]"
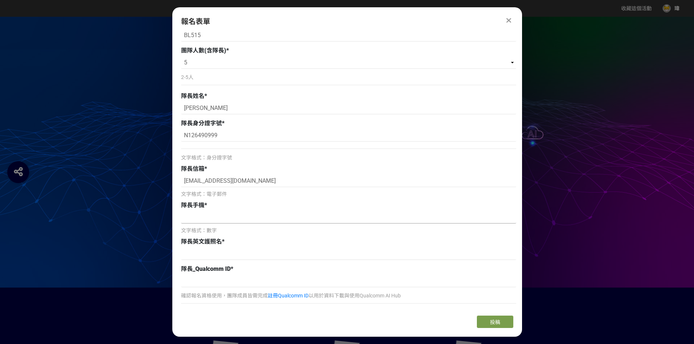
click at [240, 213] on input at bounding box center [348, 217] width 335 height 12
type input "0901309639"
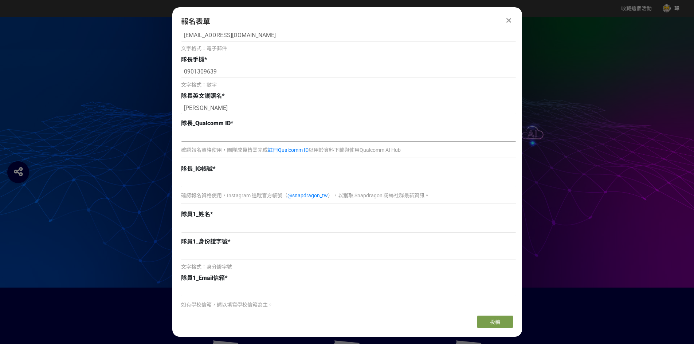
type input "CHING-WEI CHEN"
click at [244, 135] on input at bounding box center [348, 135] width 335 height 12
type input "w"
type input "Wayne Chen"
click at [242, 182] on input at bounding box center [348, 181] width 335 height 12
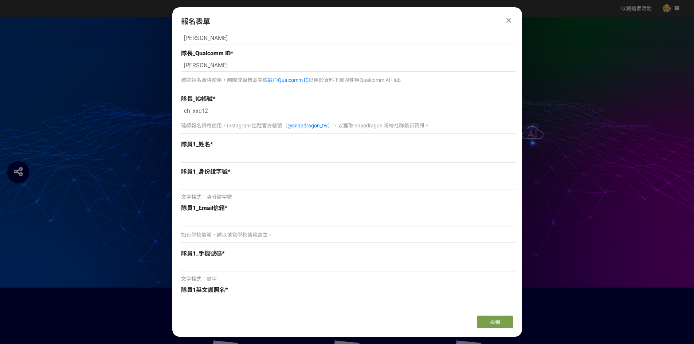
scroll to position [364, 0]
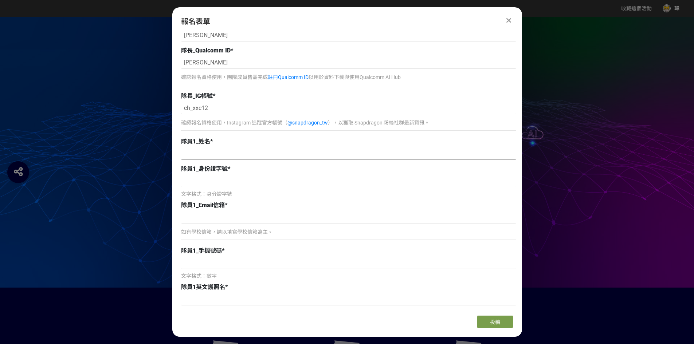
type input "ch_xxc12"
click at [248, 150] on input at bounding box center [348, 154] width 335 height 12
type input "V"
type input "蕭詠之"
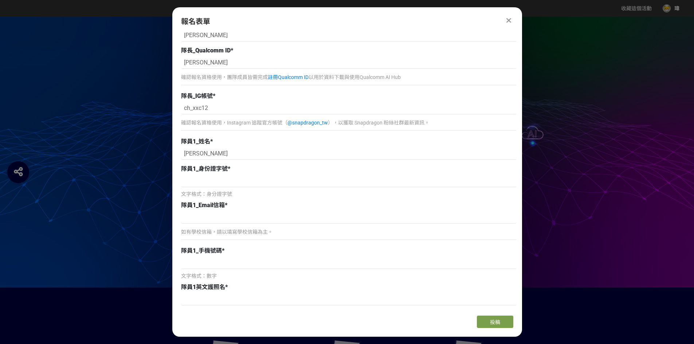
scroll to position [328, 0]
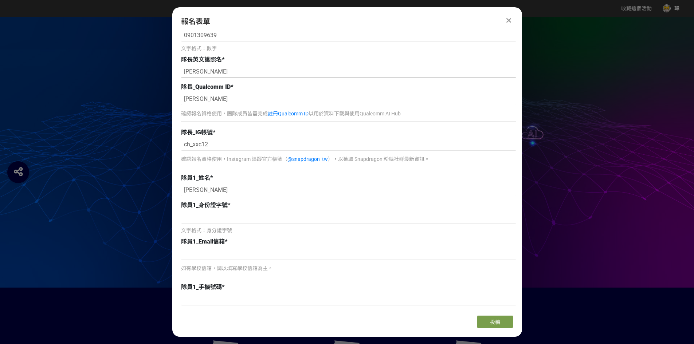
drag, startPoint x: 235, startPoint y: 70, endPoint x: 213, endPoint y: 74, distance: 22.2
click at [213, 74] on input "CHING-WEI CHEN" at bounding box center [348, 72] width 335 height 12
click at [181, 72] on input "CHING-WEI" at bounding box center [348, 72] width 335 height 12
paste input "CHEN"
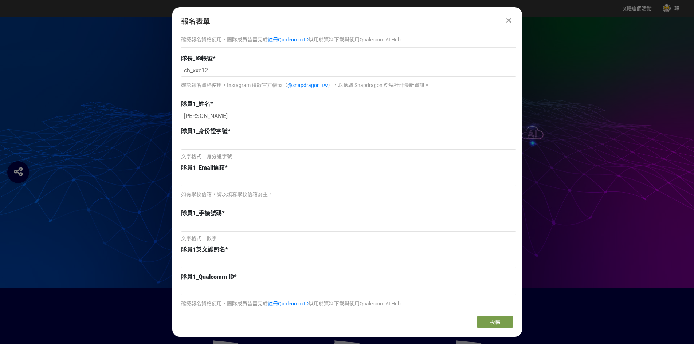
scroll to position [437, 0]
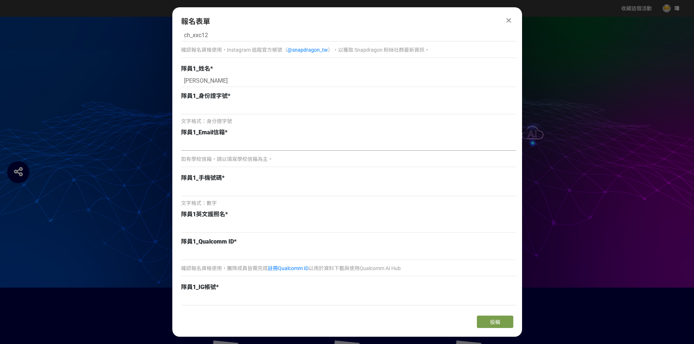
type input "CHEN,CHING-WEI"
click at [251, 145] on input at bounding box center [348, 144] width 335 height 12
click at [277, 104] on input at bounding box center [348, 108] width 335 height 12
click at [230, 229] on input at bounding box center [348, 226] width 335 height 12
paste input "XIAO, YONG-ZHI"
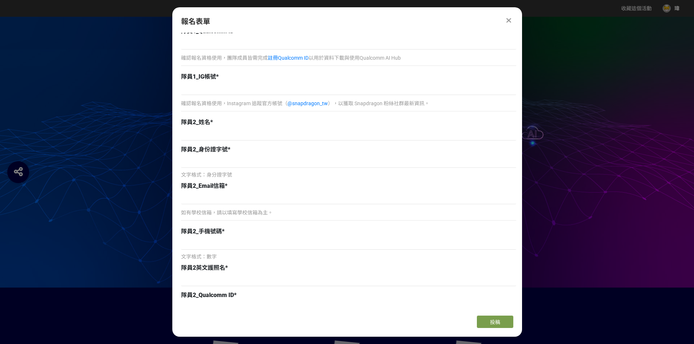
scroll to position [692, 0]
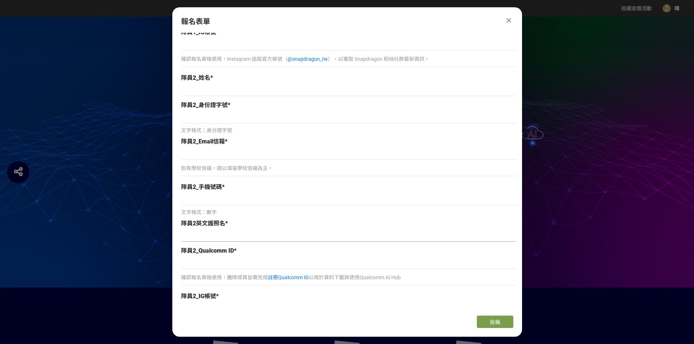
type input "XIAO, YONG-ZHI"
click at [221, 236] on input at bounding box center [348, 235] width 335 height 12
click at [221, 233] on input at bounding box center [348, 235] width 335 height 12
paste input "TU, YUAN-YUAN"
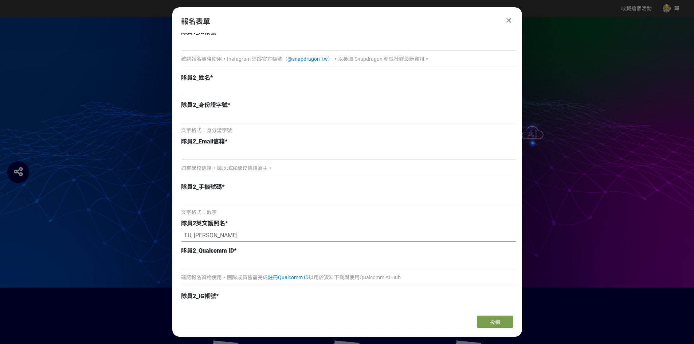
type input "TU, YUAN-YUAN"
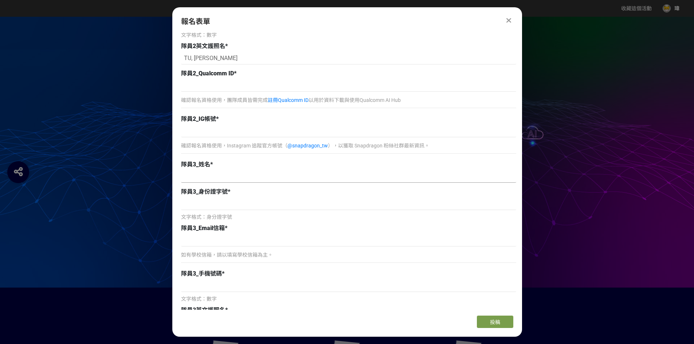
scroll to position [911, 0]
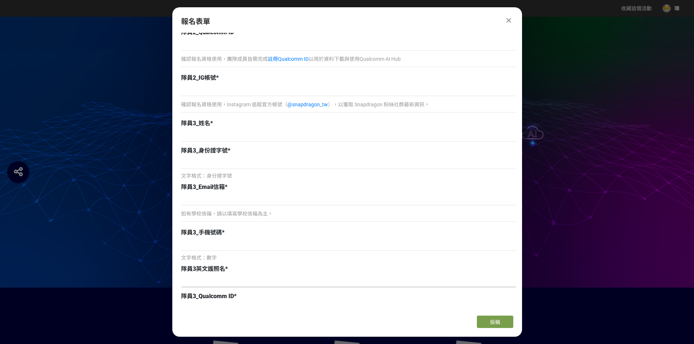
click at [229, 280] on input at bounding box center [348, 281] width 335 height 12
paste input "LEE, YOUNG"
type input "LEE, YOUNG"
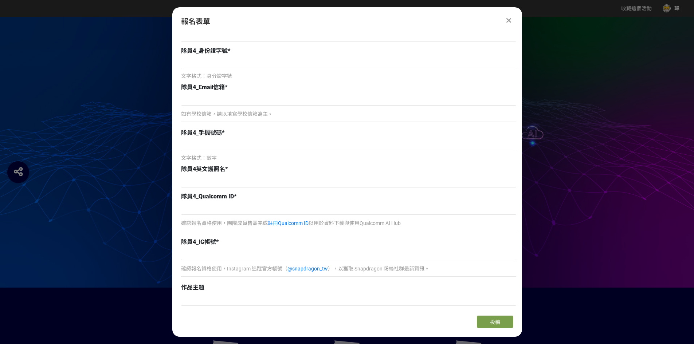
scroll to position [1275, 0]
click at [239, 182] on input at bounding box center [348, 181] width 335 height 12
paste input "CHANG HSIN LI"
click at [207, 182] on input "CHANG HSIN LI" at bounding box center [348, 181] width 335 height 12
type input "CHANG,HSIN LI"
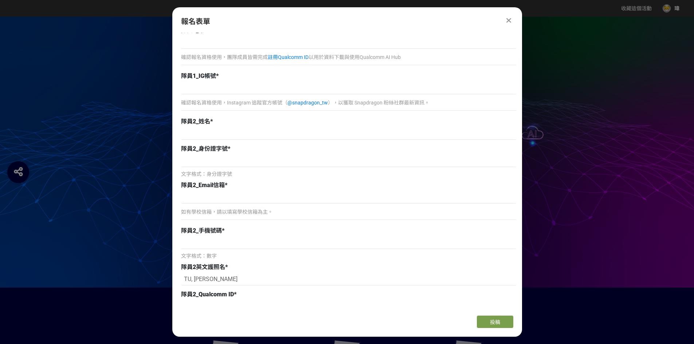
scroll to position [656, 0]
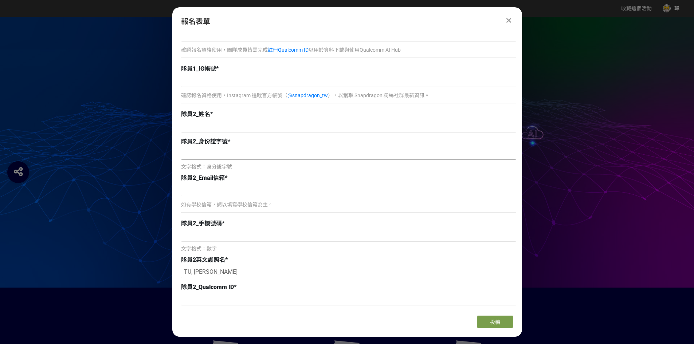
click at [221, 157] on input at bounding box center [348, 154] width 335 height 12
paste input "K223109633"
type input "K223109633"
click at [233, 126] on input at bounding box center [348, 126] width 335 height 12
type input "W"
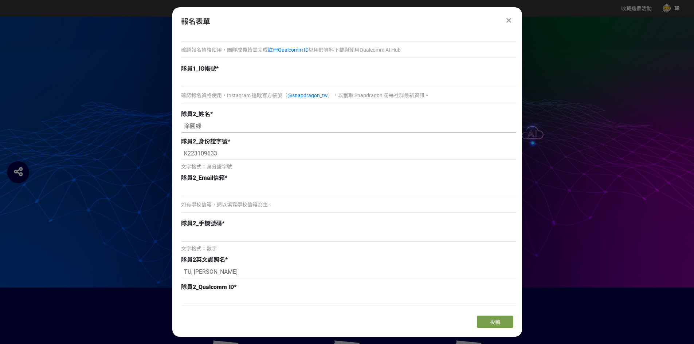
type input "涂圓緣"
click at [258, 195] on input at bounding box center [348, 190] width 335 height 12
paste input "r14942140@ntu.edu.tw"
type input "r14942140@ntu.edu.tw"
drag, startPoint x: 275, startPoint y: 244, endPoint x: 283, endPoint y: 241, distance: 8.7
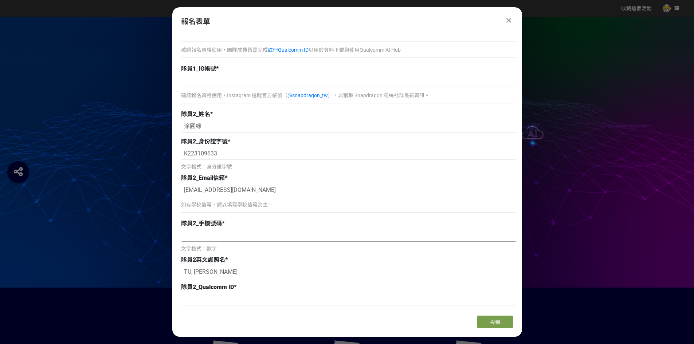
click at [275, 244] on div "文字格式：數字" at bounding box center [348, 240] width 335 height 23
click at [283, 241] on input at bounding box center [348, 235] width 335 height 12
paste input "0963551651"
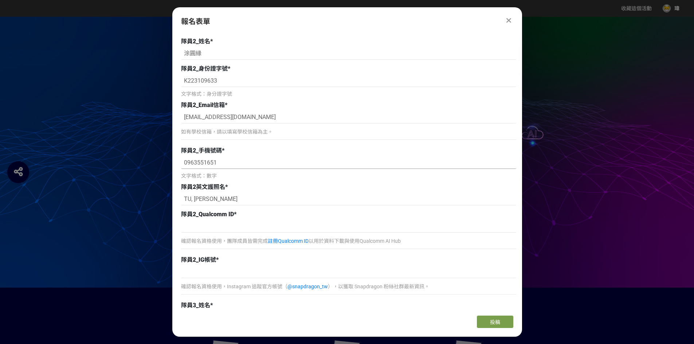
type input "0963551651"
click at [302, 227] on input at bounding box center [348, 226] width 335 height 12
paste input "Yuan-Yuan Tu"
type input "Yuan-Yuan Tu"
click at [239, 276] on input at bounding box center [348, 272] width 335 height 12
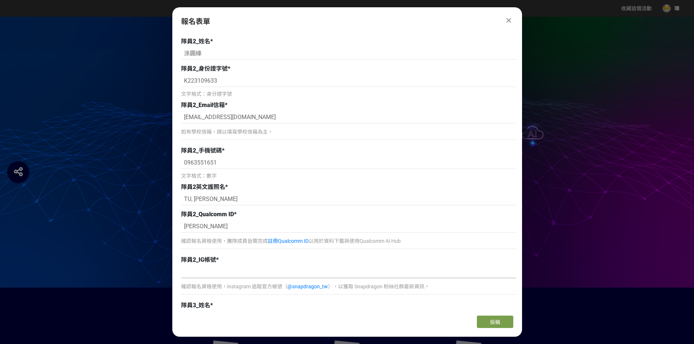
paste input "circle.610654"
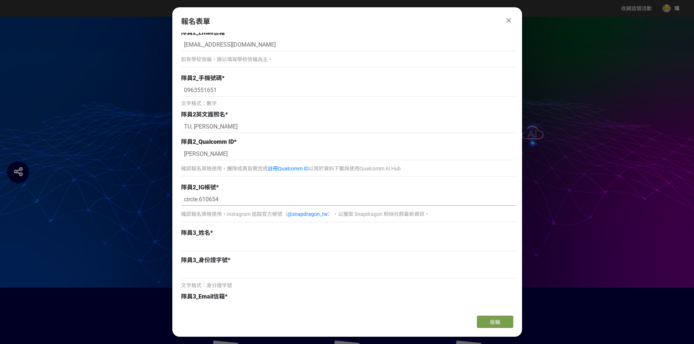
scroll to position [801, 0]
type input "circle.610654"
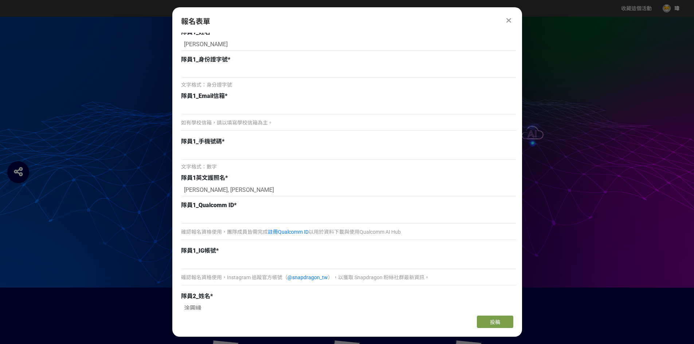
scroll to position [401, 0]
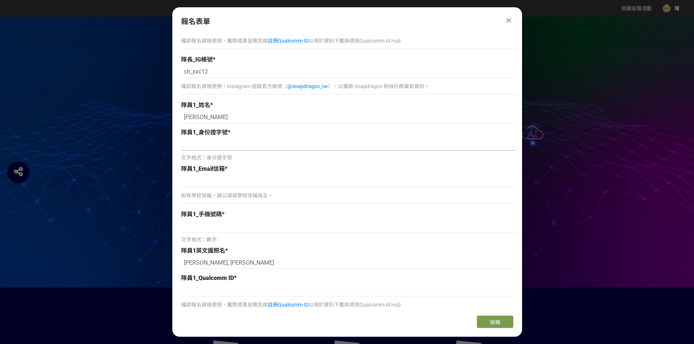
click at [258, 139] on input at bounding box center [348, 144] width 335 height 12
paste input "L125734909"
type input "L125734909"
drag, startPoint x: 214, startPoint y: 178, endPoint x: 222, endPoint y: 178, distance: 8.0
click at [214, 178] on input at bounding box center [348, 181] width 335 height 12
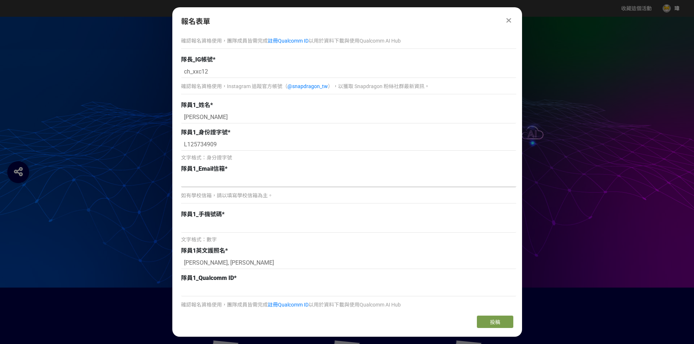
click at [268, 180] on input at bounding box center [348, 181] width 335 height 12
paste input "r13942089@ntu.edu.tw"
type input "r13942089@ntu.edu.tw"
click at [244, 227] on input at bounding box center [348, 226] width 335 height 12
paste input "0966402886"
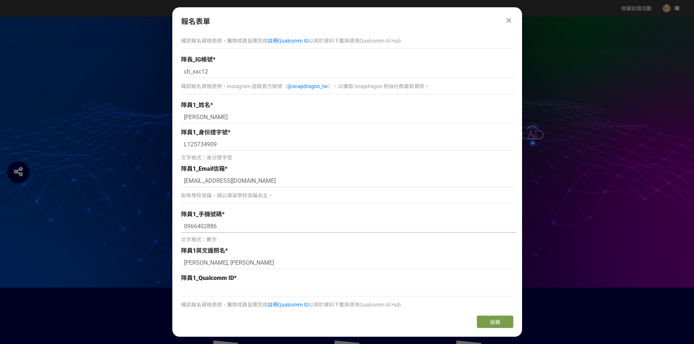
scroll to position [437, 0]
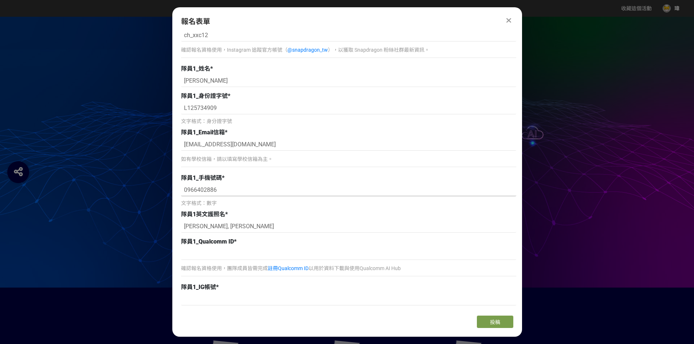
type input "0966402886"
click at [314, 249] on input at bounding box center [348, 254] width 335 height 12
paste input "YONG ZHI XIAO"
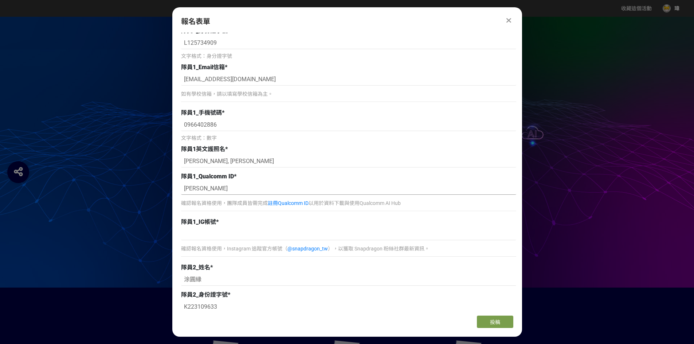
scroll to position [510, 0]
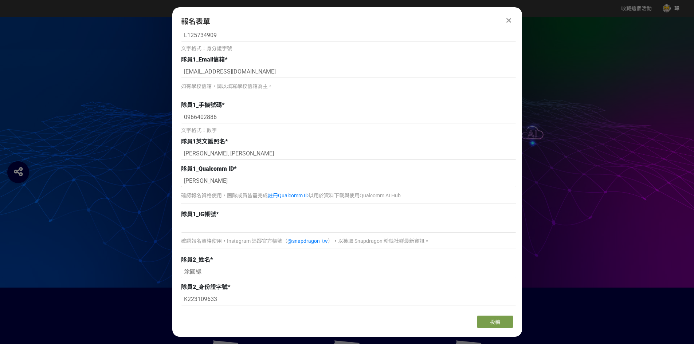
type input "YONG ZHI XIAO"
click at [313, 227] on input at bounding box center [348, 226] width 335 height 12
paste input "xyongzhi"
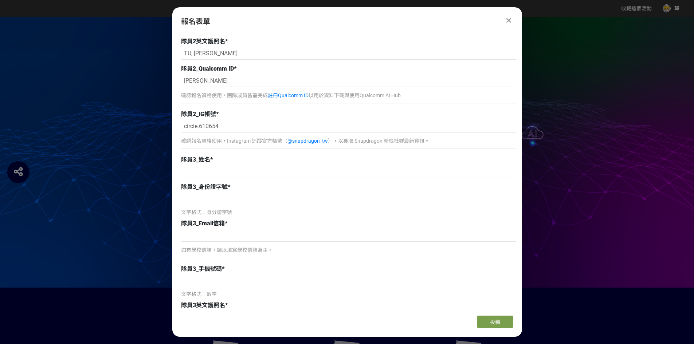
scroll to position [911, 0]
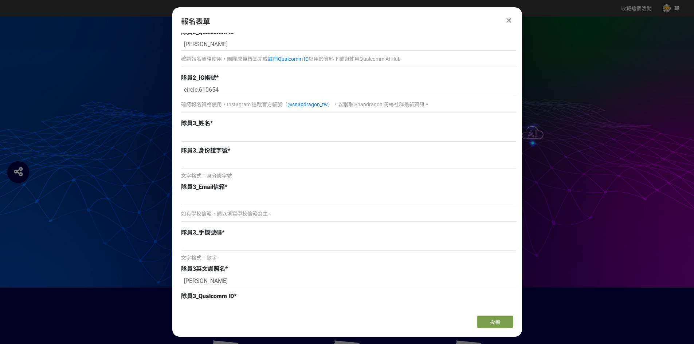
type input "xyongzhi"
drag, startPoint x: 237, startPoint y: 165, endPoint x: 240, endPoint y: 134, distance: 31.1
click at [237, 165] on input at bounding box center [348, 163] width 335 height 12
paste input "L125918290"
type input "L125918290"
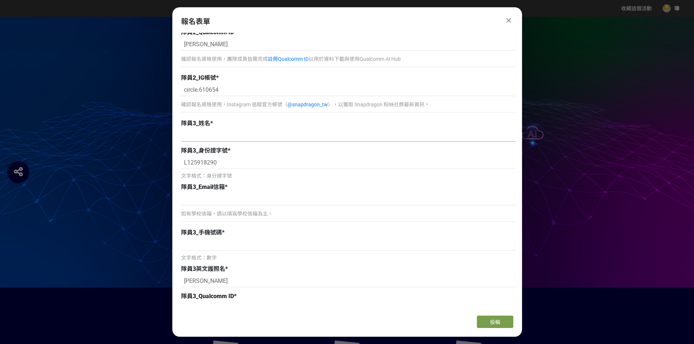
click at [241, 134] on input at bounding box center [348, 135] width 335 height 12
type input "李洋"
click at [373, 203] on input at bounding box center [348, 199] width 335 height 12
paste input "r14942037@ntu.edu.tw"
type input "r14942037@ntu.edu.tw"
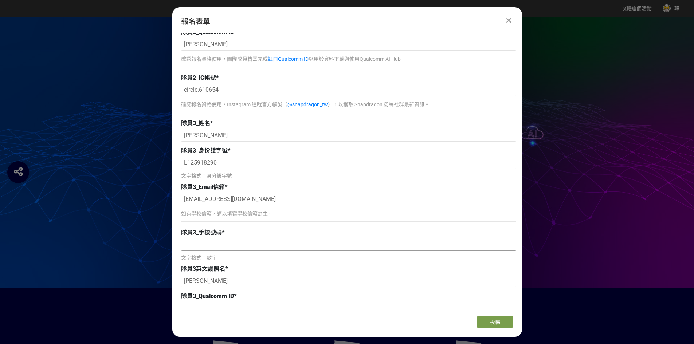
click at [307, 246] on input at bounding box center [348, 245] width 335 height 12
paste input "0973035269"
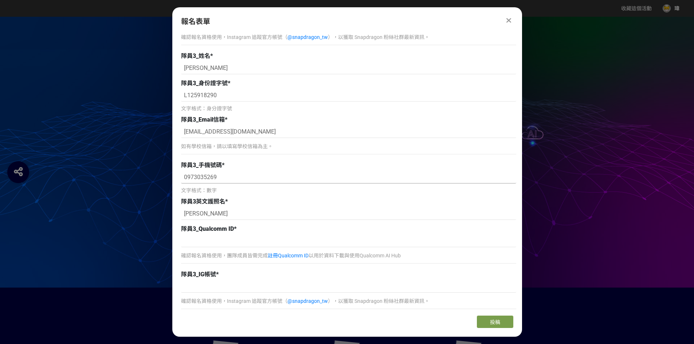
scroll to position [984, 0]
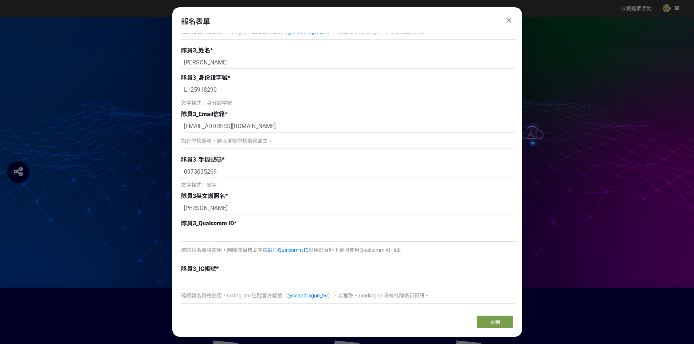
type input "0973035269"
click at [327, 235] on input at bounding box center [348, 235] width 335 height 12
paste input "Young Lee"
type input "Young Lee"
click at [377, 280] on input at bounding box center [348, 281] width 335 height 12
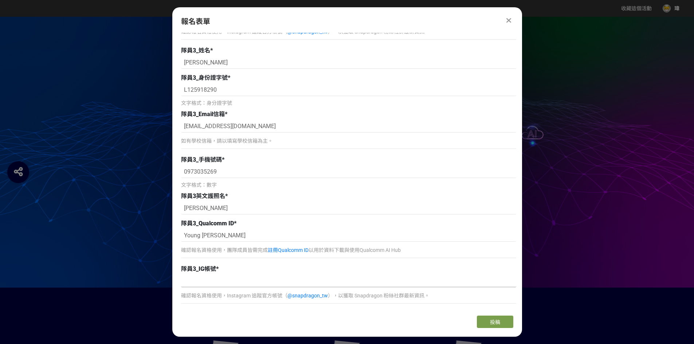
paste input "young05092003"
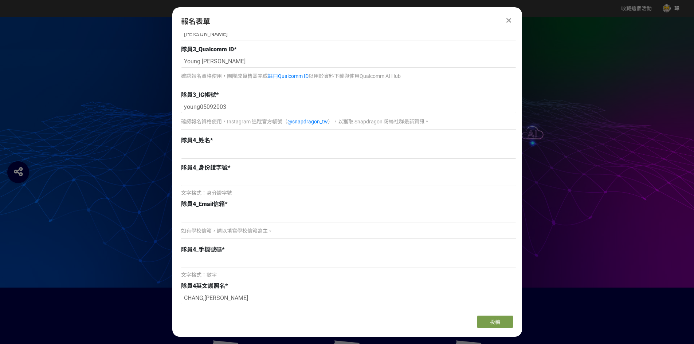
scroll to position [1166, 0]
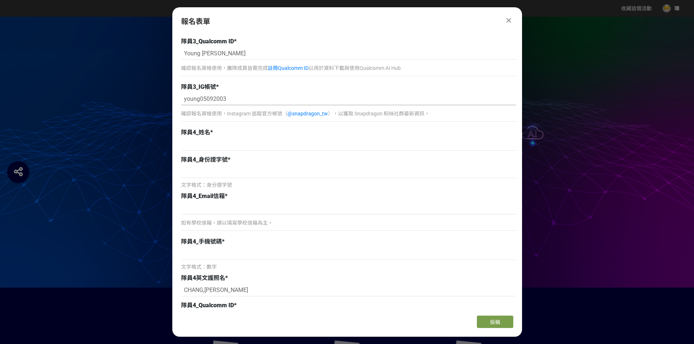
type input "young05092003"
click at [272, 149] on input at bounding box center [348, 144] width 335 height 12
paste input "H126036820"
type input "H126036820"
click at [327, 151] on div "H126036820" at bounding box center [348, 145] width 335 height 14
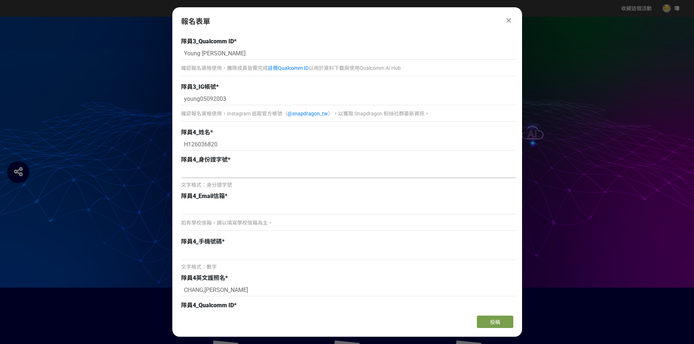
click at [263, 173] on input at bounding box center [348, 172] width 335 height 12
paste input "H126036820"
type input "H126036820"
drag, startPoint x: 259, startPoint y: 147, endPoint x: 154, endPoint y: 156, distance: 106.0
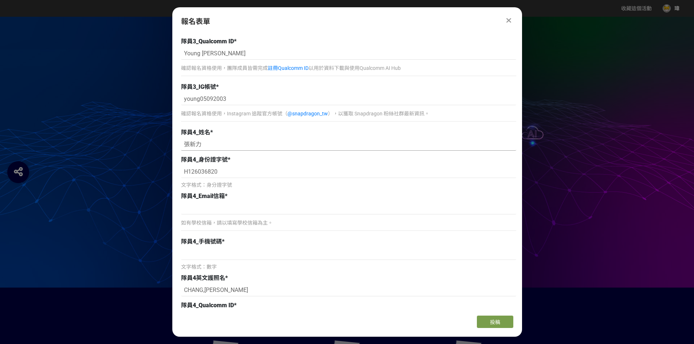
type input "張新力"
click at [240, 212] on input at bounding box center [348, 208] width 335 height 12
paste input "r14942087@ntu.edu.tw"
type input "r14942087@ntu.edu.tw"
click at [305, 255] on input at bounding box center [348, 254] width 335 height 12
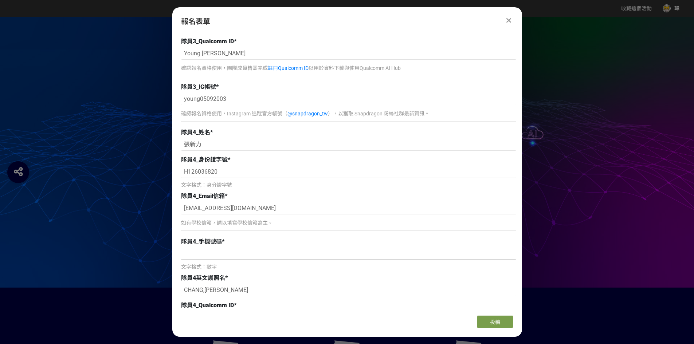
paste input "0960779717"
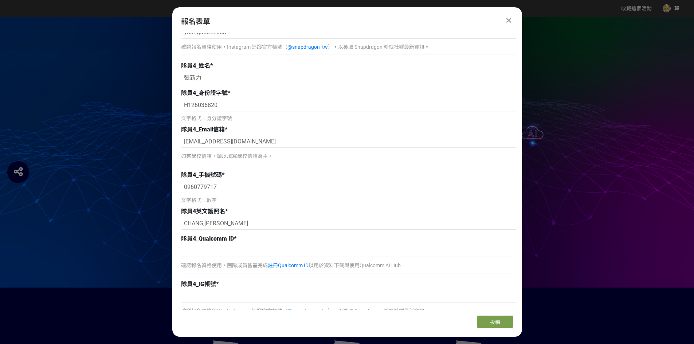
scroll to position [1239, 0]
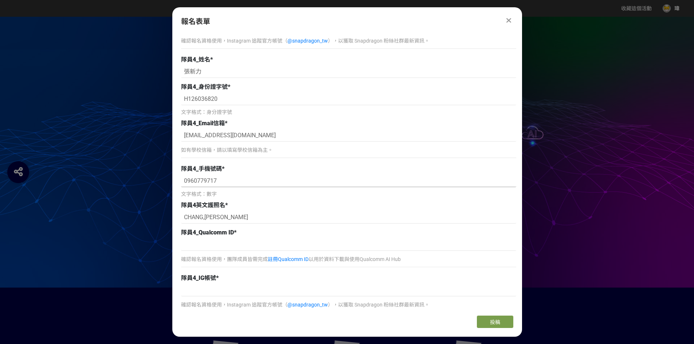
type input "0960779717"
click at [331, 252] on div "確認報名資格使用，團隊成員皆需完成 註冊Qualcomm ID 以用於資料下載與使用Qualcomm AI Hub" at bounding box center [348, 255] width 335 height 32
click at [335, 245] on input at bounding box center [348, 245] width 335 height 12
paste input "Hsin-Li Chang"
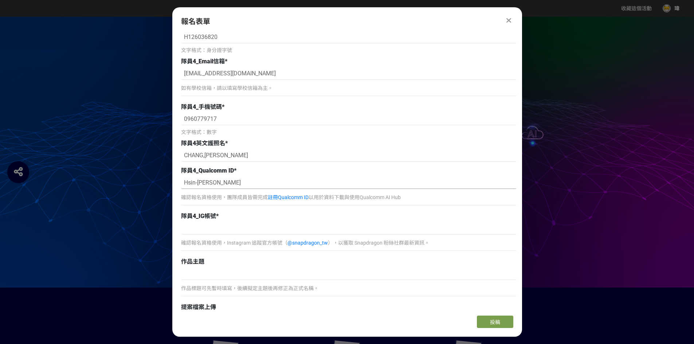
scroll to position [1311, 0]
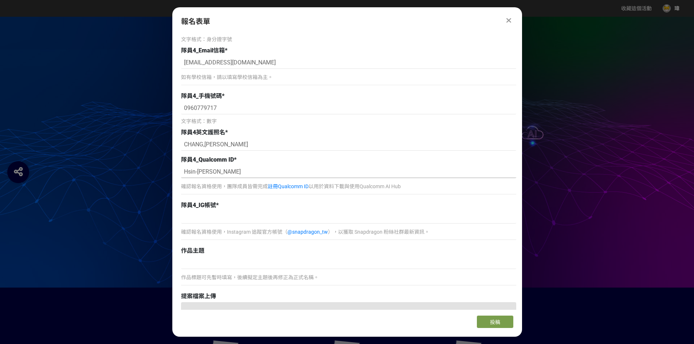
type input "Hsin-Li Chang"
click at [372, 212] on input at bounding box center [348, 217] width 335 height 12
paste input "benjamin_0524"
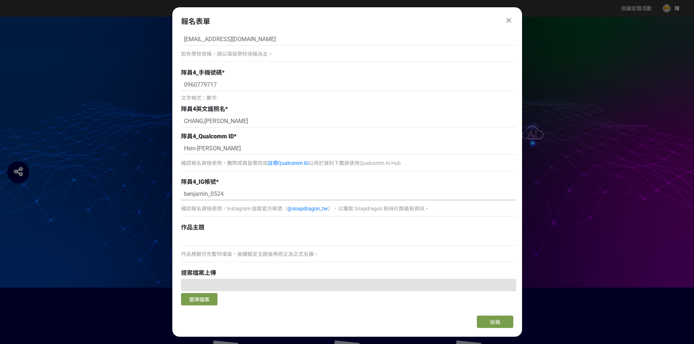
scroll to position [1348, 0]
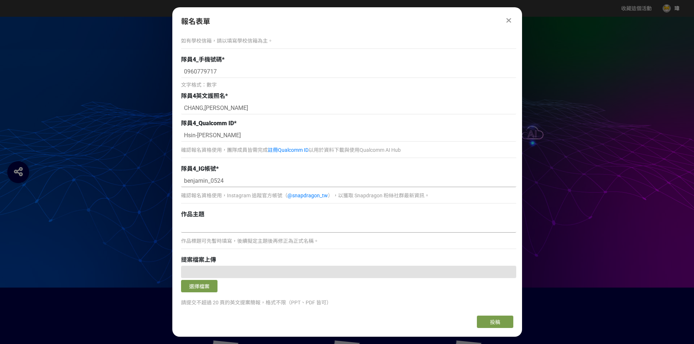
type input "benjamin_0524"
click at [245, 231] on input at bounding box center [348, 226] width 335 height 12
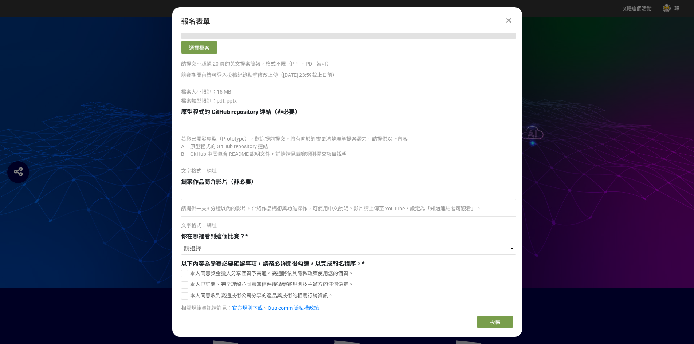
scroll to position [1603, 0]
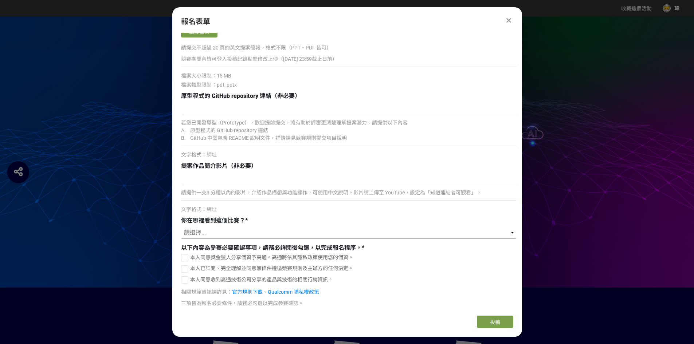
type input "會議摘要AI助理"
click at [269, 234] on select "請選擇... 獎金獵人網站 Facebook / Instagram 校園講座 / 老師系上推薦 電子郵件 海報 其他" at bounding box center [348, 233] width 335 height 12
select select "獎金獵人網站"
click at [181, 227] on select "請選擇... 獎金獵人網站 Facebook / Instagram 校園講座 / 老師系上推薦 電子郵件 海報 其他" at bounding box center [348, 233] width 335 height 12
click at [183, 256] on div at bounding box center [184, 257] width 7 height 7
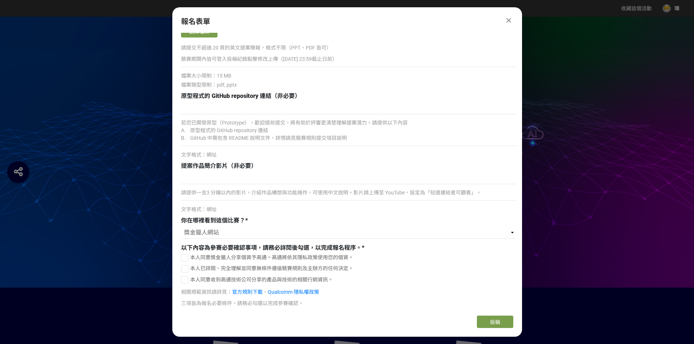
checkbox input "true"
click at [183, 268] on div at bounding box center [184, 269] width 7 height 7
checkbox input "true"
click at [184, 282] on div at bounding box center [184, 279] width 7 height 7
checkbox input "true"
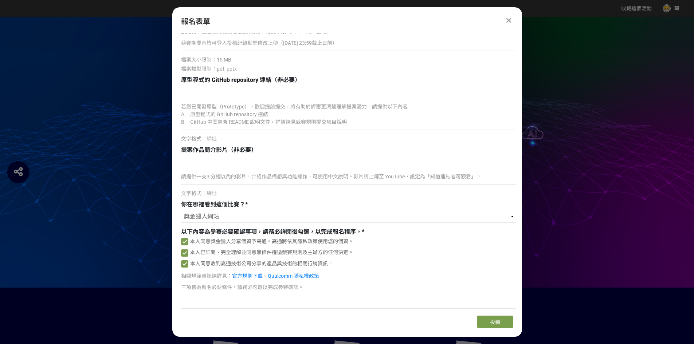
scroll to position [1634, 0]
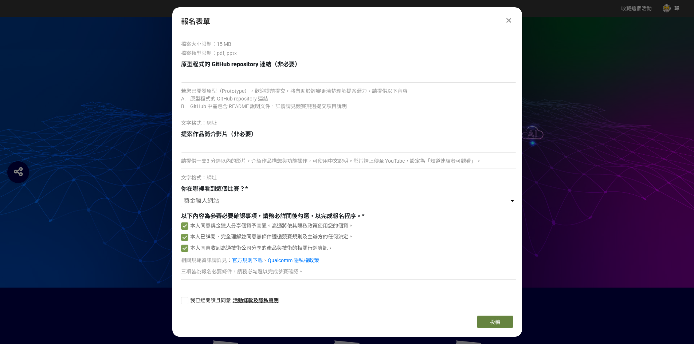
click at [505, 322] on button "投稿" at bounding box center [495, 322] width 36 height 12
click at [189, 300] on label "我已經閱讀且同意" at bounding box center [206, 301] width 50 height 8
click at [186, 300] on input "我已經閱讀且同意" at bounding box center [183, 300] width 5 height 5
checkbox input "false"
click at [505, 320] on button "投稿" at bounding box center [495, 322] width 36 height 12
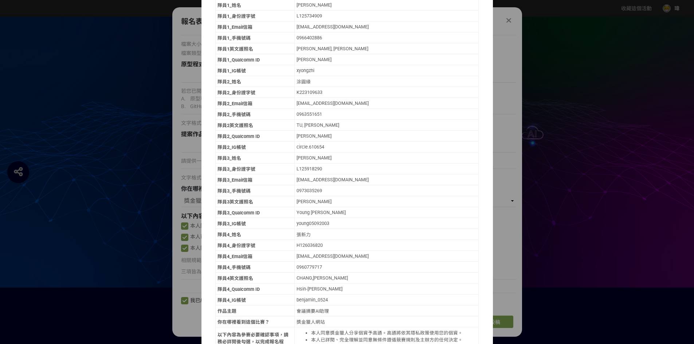
scroll to position [230, 0]
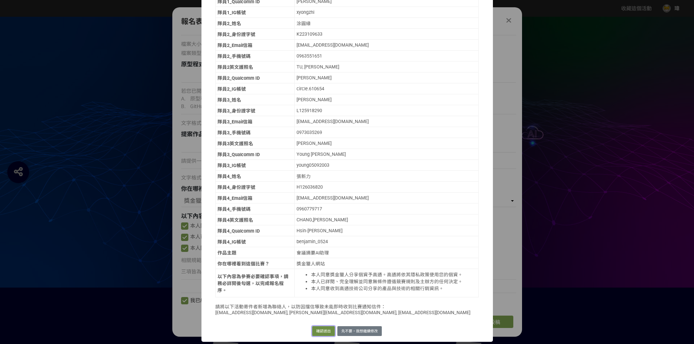
click at [315, 330] on button "確認送出" at bounding box center [323, 331] width 23 height 10
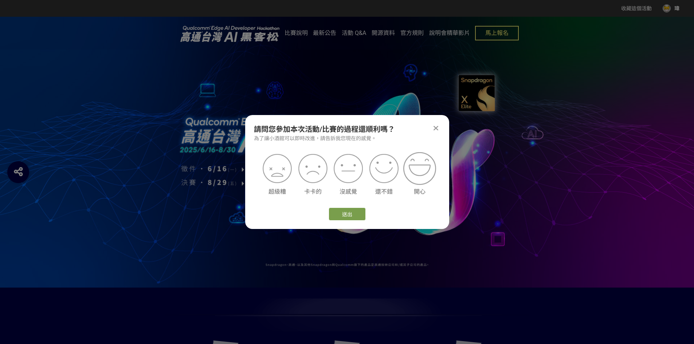
click at [421, 165] on img at bounding box center [419, 168] width 33 height 33
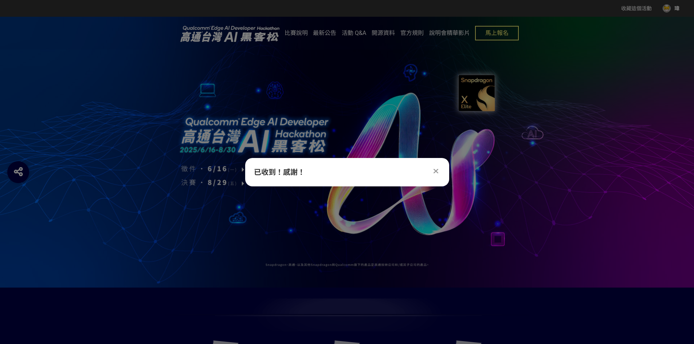
click at [433, 171] on icon at bounding box center [435, 171] width 5 height 7
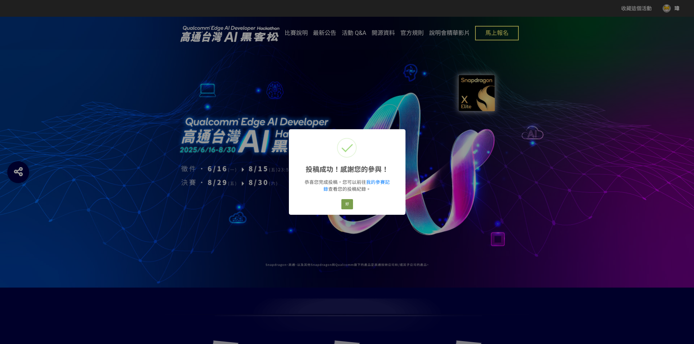
click at [382, 177] on div "恭喜您完成投稿，您可以前往 我的參賽記錄 查看您的投稿紀錄。" at bounding box center [347, 184] width 117 height 20
click at [382, 182] on link "我的參賽記錄" at bounding box center [356, 186] width 66 height 12
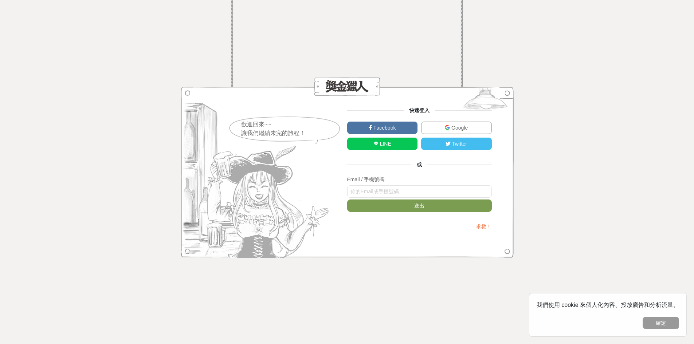
click at [456, 127] on span "Google" at bounding box center [459, 128] width 18 height 6
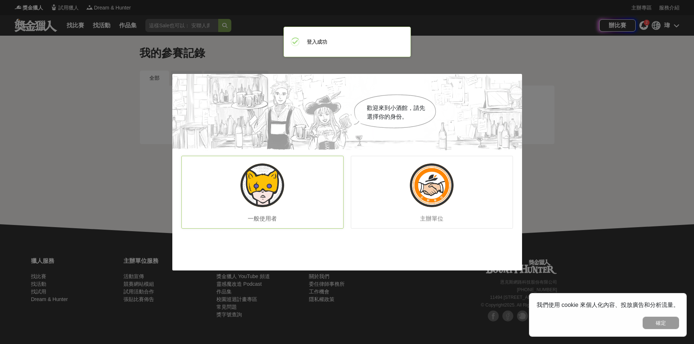
click at [294, 180] on div "一般使用者" at bounding box center [262, 192] width 162 height 73
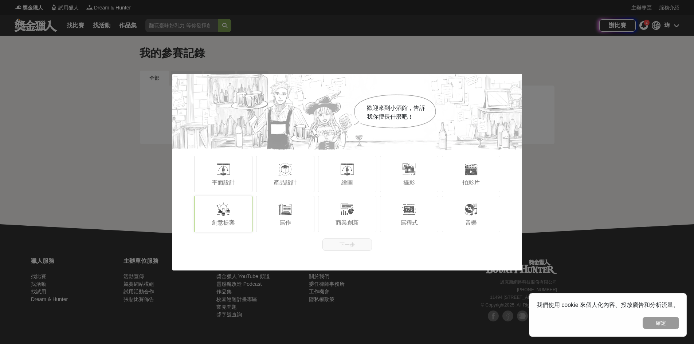
click at [209, 224] on div "創意提案" at bounding box center [223, 214] width 58 height 36
click at [351, 245] on button "下一步" at bounding box center [347, 245] width 50 height 12
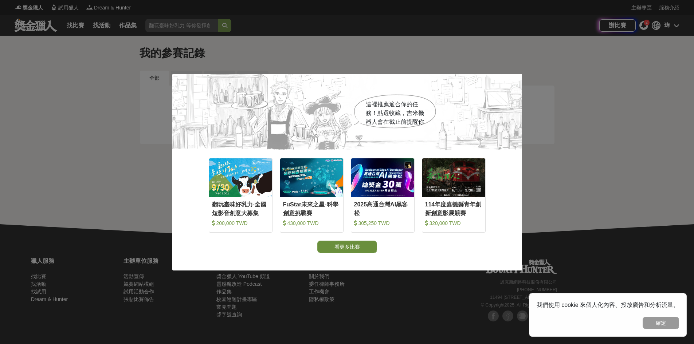
click at [334, 251] on button "看更多比賽" at bounding box center [347, 247] width 60 height 12
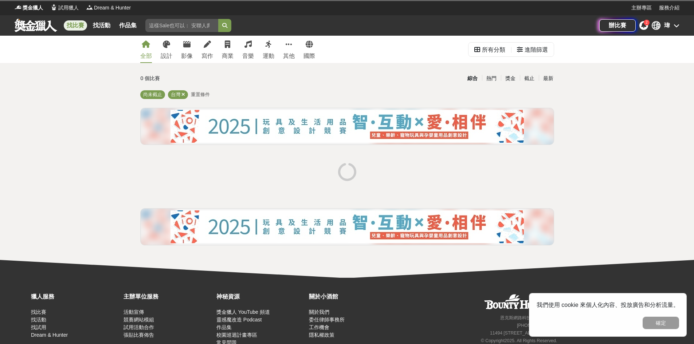
click at [662, 25] on div "瑋 瑋" at bounding box center [666, 25] width 28 height 9
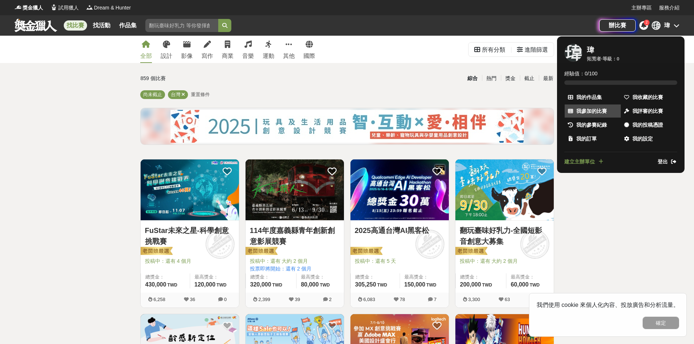
click at [601, 106] on link "我參加的比賽" at bounding box center [593, 111] width 56 height 13
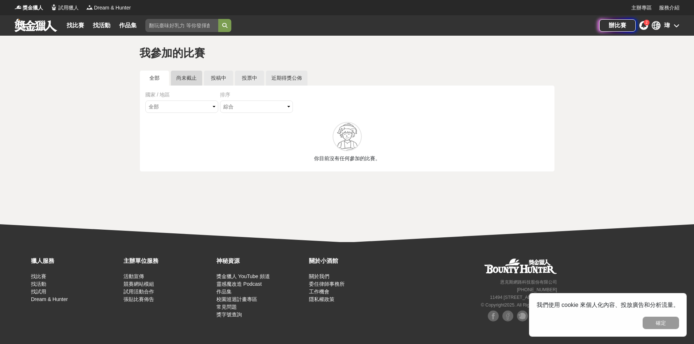
click at [185, 78] on link "尚未截止" at bounding box center [186, 78] width 31 height 15
click at [153, 78] on link "全部" at bounding box center [154, 78] width 29 height 15
click at [216, 76] on link "投稿中" at bounding box center [218, 78] width 29 height 15
click at [263, 76] on link "投票中" at bounding box center [249, 78] width 29 height 15
click at [229, 77] on link "投稿中" at bounding box center [218, 78] width 29 height 15
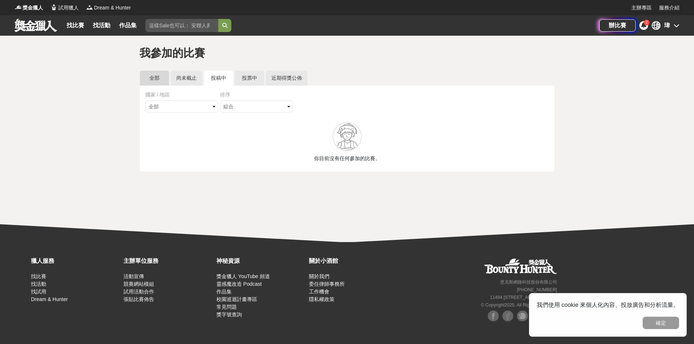
click at [155, 81] on link "全部" at bounding box center [154, 78] width 29 height 15
click at [346, 136] on div at bounding box center [347, 136] width 29 height 29
click at [675, 24] on icon at bounding box center [677, 26] width 6 height 6
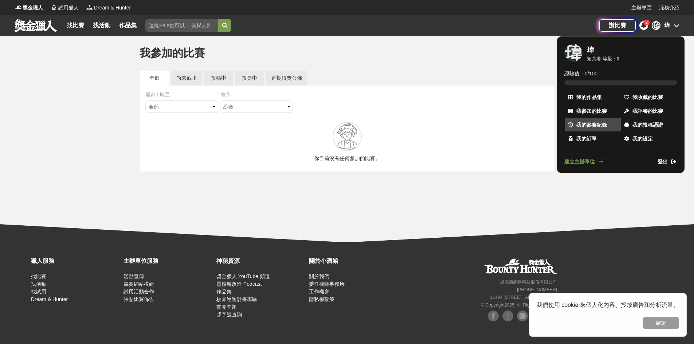
click at [585, 124] on span "我的參賽紀錄" at bounding box center [591, 125] width 31 height 8
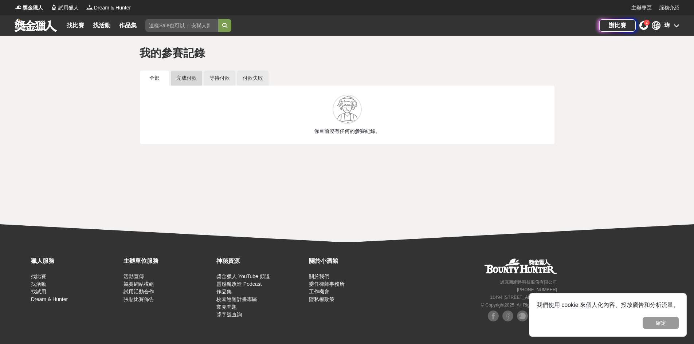
click at [179, 74] on link "完成付款" at bounding box center [186, 78] width 31 height 15
click at [213, 76] on link "等待付款" at bounding box center [219, 78] width 31 height 15
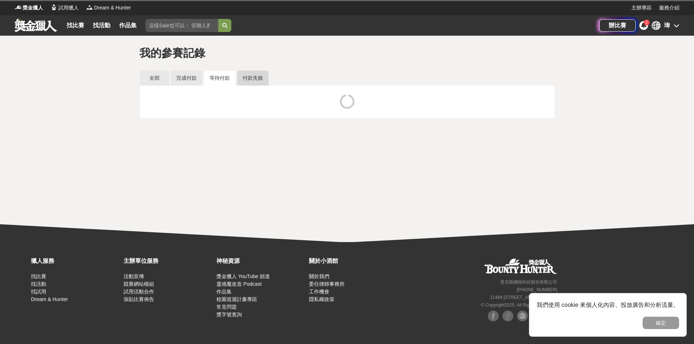
click at [254, 78] on link "付款失敗" at bounding box center [252, 78] width 31 height 15
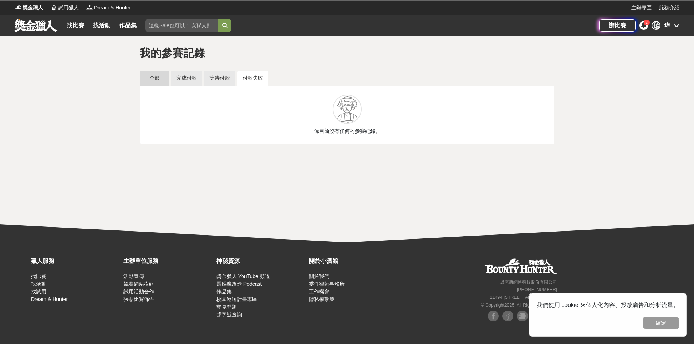
click at [160, 75] on link "全部" at bounding box center [154, 78] width 29 height 15
click at [174, 78] on link "完成付款" at bounding box center [186, 78] width 31 height 15
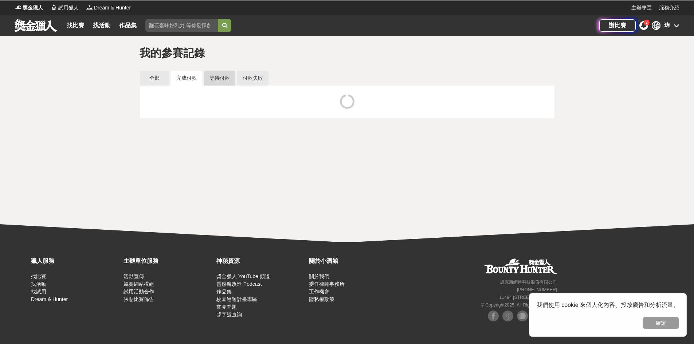
click at [217, 76] on link "等待付款" at bounding box center [219, 78] width 31 height 15
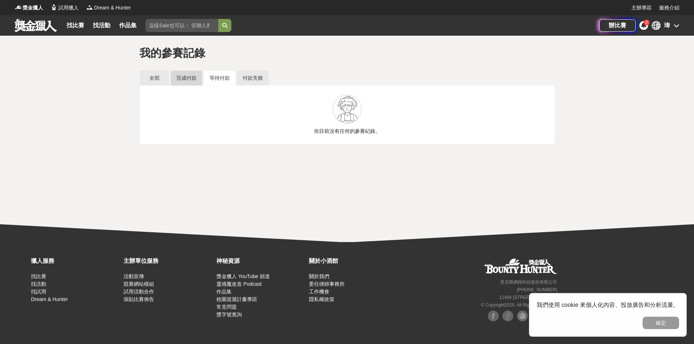
click at [189, 79] on link "完成付款" at bounding box center [186, 78] width 31 height 15
click at [236, 76] on div "全部 完成付款 等待付款 付款失敗" at bounding box center [347, 78] width 415 height 15
click at [669, 324] on button "確定" at bounding box center [661, 323] width 36 height 12
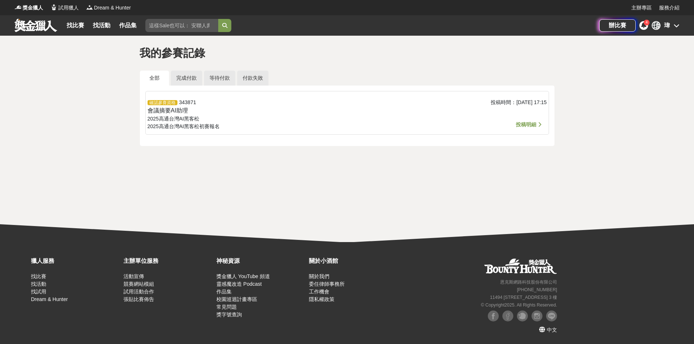
click at [532, 127] on span "投稿明細" at bounding box center [526, 125] width 20 height 6
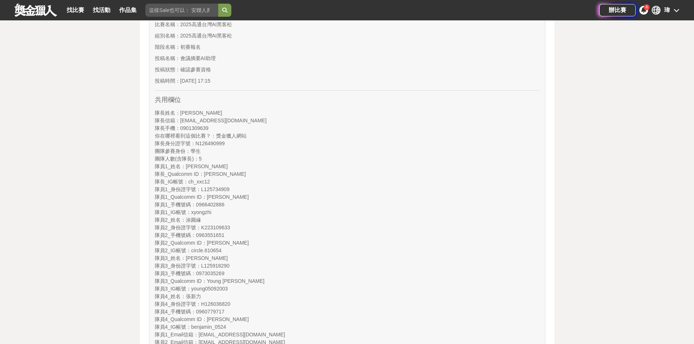
scroll to position [146, 0]
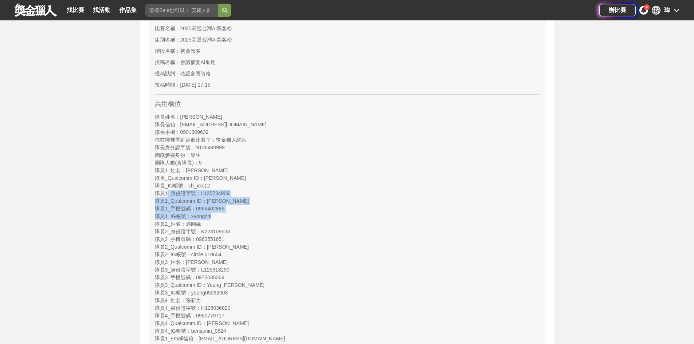
drag, startPoint x: 216, startPoint y: 215, endPoint x: 168, endPoint y: 195, distance: 52.3
click at [168, 195] on div "共用欄位 隊長姓名 ： 陳慶瑋 隊長信箱 ： tw466376@gmail.com 隊長手機 ： 0901309639 你在哪裡看到這個比賽？ ： 獎金獵人網…" at bounding box center [347, 255] width 385 height 311
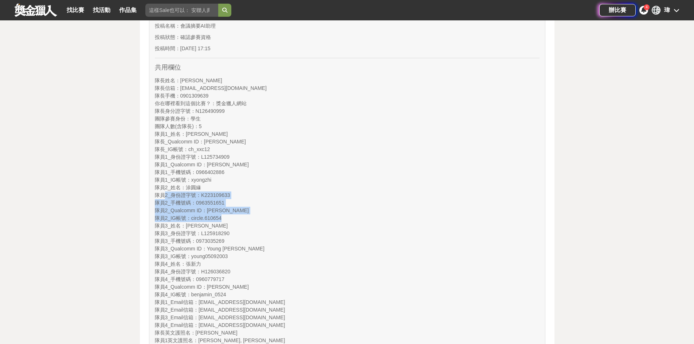
drag, startPoint x: 231, startPoint y: 219, endPoint x: 163, endPoint y: 199, distance: 70.2
click at [163, 199] on div "共用欄位 隊長姓名 ： 陳慶瑋 隊長信箱 ： tw466376@gmail.com 隊長手機 ： 0901309639 你在哪裡看到這個比賽？ ： 獎金獵人網…" at bounding box center [347, 219] width 385 height 311
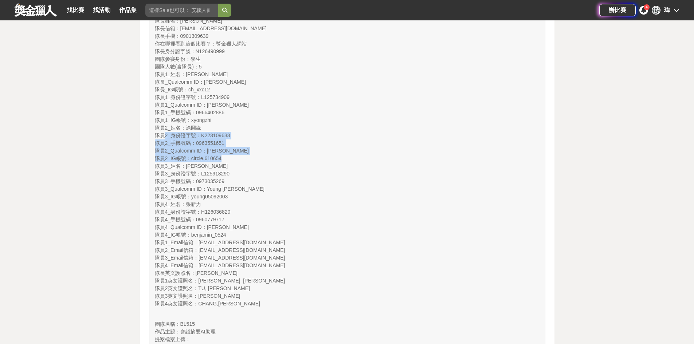
scroll to position [255, 0]
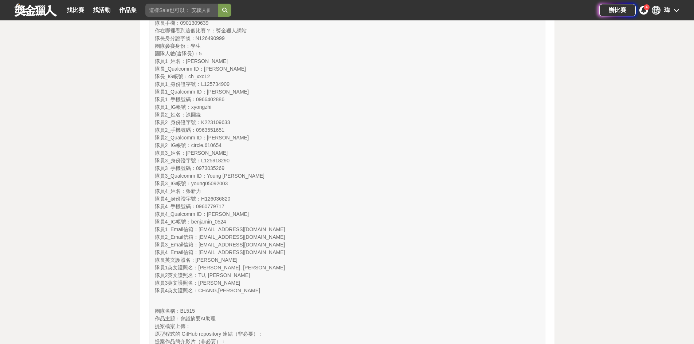
click at [254, 216] on div "隊員4_Qualcomm ID ： Hsin-Li Chang" at bounding box center [347, 215] width 385 height 8
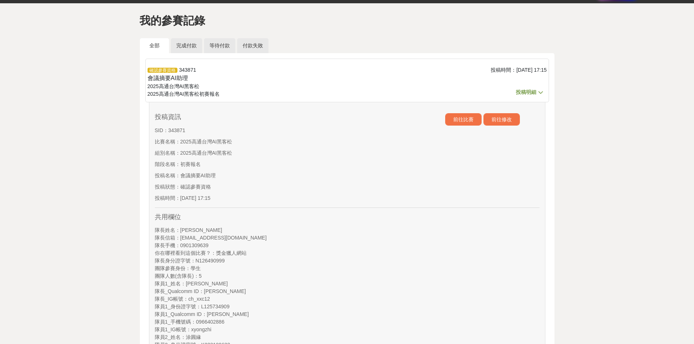
scroll to position [0, 0]
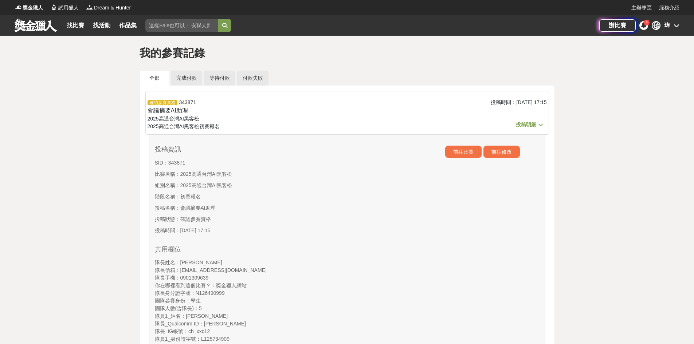
click at [230, 191] on div "投稿資訊 SID： 343871 比賽名稱： 2025高通台灣AI黑客松 組別名稱： 2025高通台灣AI黑客松 階段名稱： 初賽報名 投稿名稱： 會議摘要A…" at bounding box center [203, 192] width 96 height 93
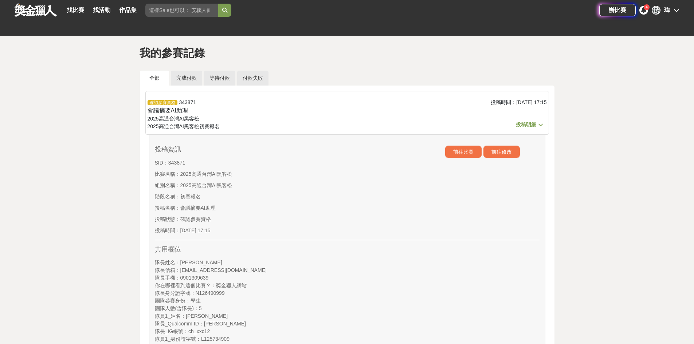
scroll to position [36, 0]
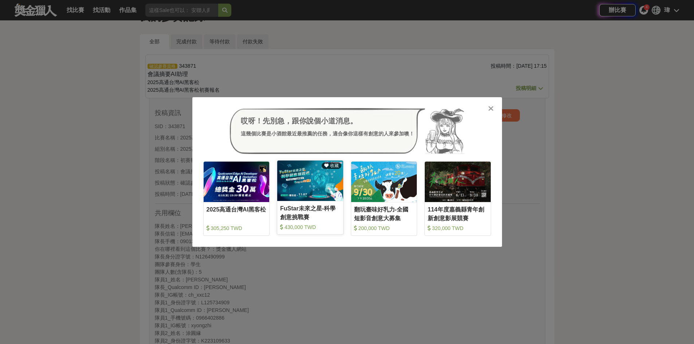
click at [320, 209] on div "FuStar未來之星-科學創意挑戰賽" at bounding box center [310, 212] width 60 height 16
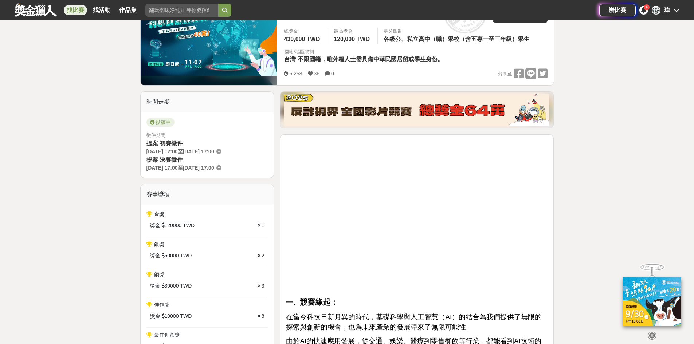
scroll to position [73, 0]
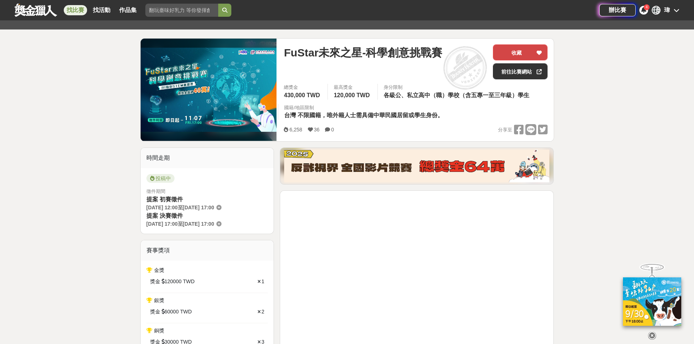
click at [525, 52] on button "收藏" at bounding box center [520, 52] width 55 height 16
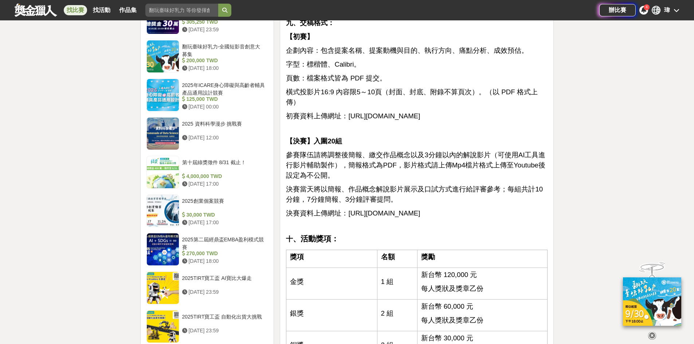
scroll to position [838, 0]
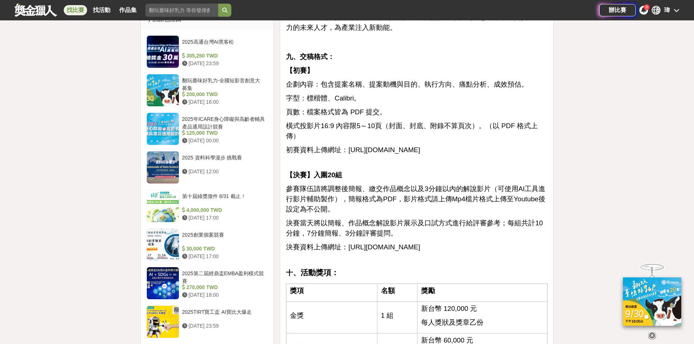
click at [348, 146] on span "[URL][DOMAIN_NAME]" at bounding box center [384, 150] width 72 height 8
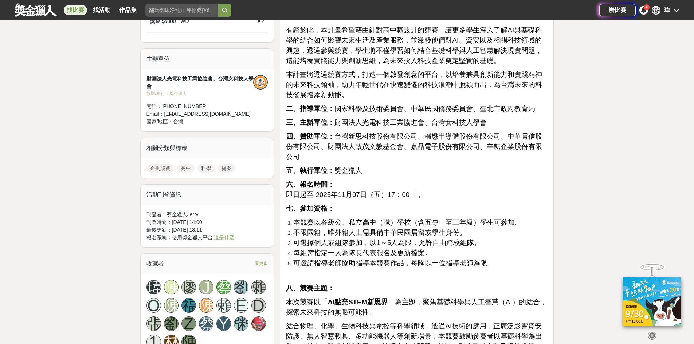
scroll to position [474, 0]
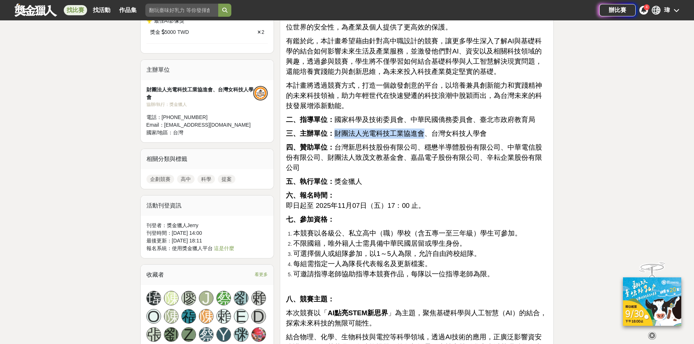
drag, startPoint x: 335, startPoint y: 135, endPoint x: 422, endPoint y: 135, distance: 86.7
click at [422, 135] on span "三、主辦單位： 財團法人光電科技工業協進會、台灣女科技人學會" at bounding box center [386, 134] width 201 height 8
drag, startPoint x: 430, startPoint y: 134, endPoint x: 491, endPoint y: 134, distance: 61.6
click at [491, 134] on p "三、主辦單位： 財團法人光電科技工業協進會、台灣女科技人學會" at bounding box center [417, 134] width 262 height 10
click at [463, 135] on span "三、主辦單位： 財團法人光電科技工業協進會、台灣女科技人學會" at bounding box center [386, 134] width 201 height 8
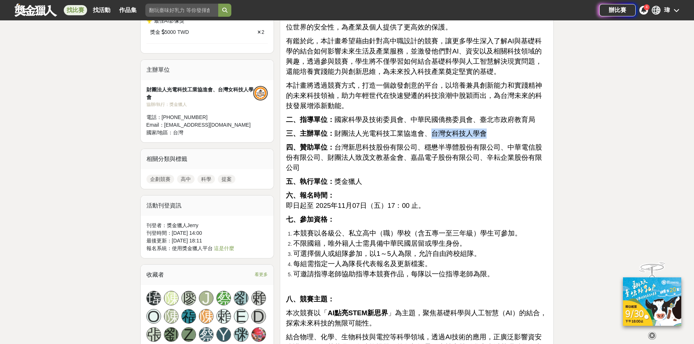
drag, startPoint x: 430, startPoint y: 135, endPoint x: 480, endPoint y: 134, distance: 50.3
click at [480, 134] on span "三、主辦單位： 財團法人光電科技工業協進會、台灣女科技人學會" at bounding box center [386, 134] width 201 height 8
click at [484, 134] on p "三、主辦單位： 財團法人光電科技工業協進會、台灣女科技人學會" at bounding box center [417, 134] width 262 height 10
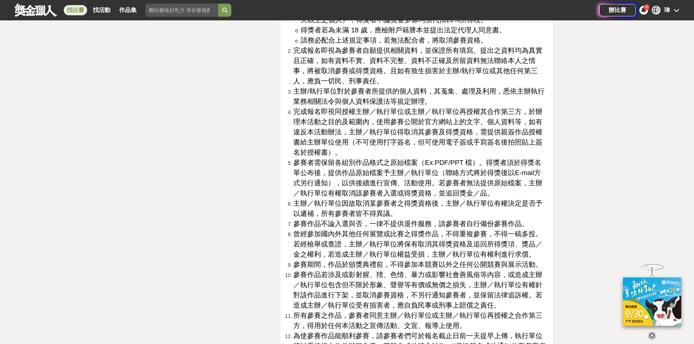
scroll to position [2040, 0]
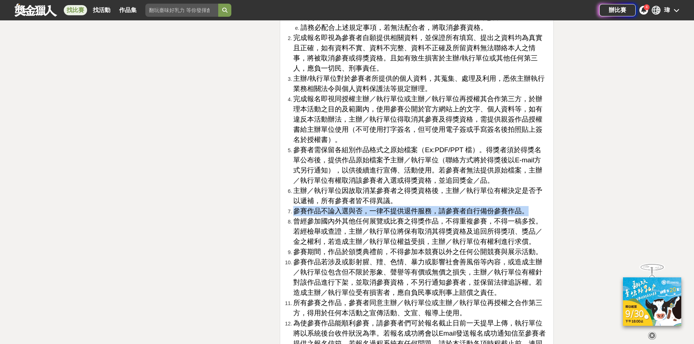
drag, startPoint x: 294, startPoint y: 212, endPoint x: 530, endPoint y: 210, distance: 236.8
click at [530, 210] on li "參賽作品不論入選與否，一律不提供退件服務，請參賽者自行備份參賽作品。" at bounding box center [420, 211] width 254 height 10
click at [541, 209] on li "參賽作品不論入選與否，一律不提供退件服務，請參賽者自行備份參賽作品。" at bounding box center [420, 211] width 254 height 10
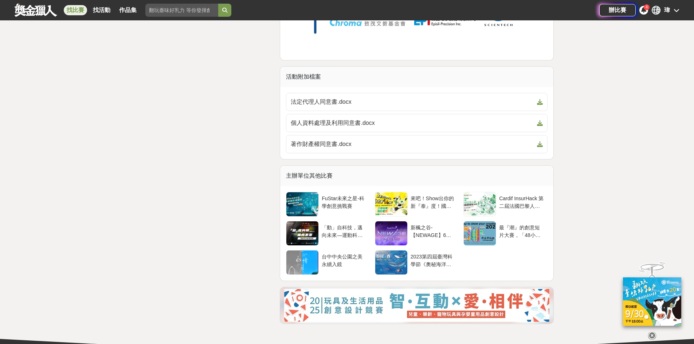
scroll to position [3023, 0]
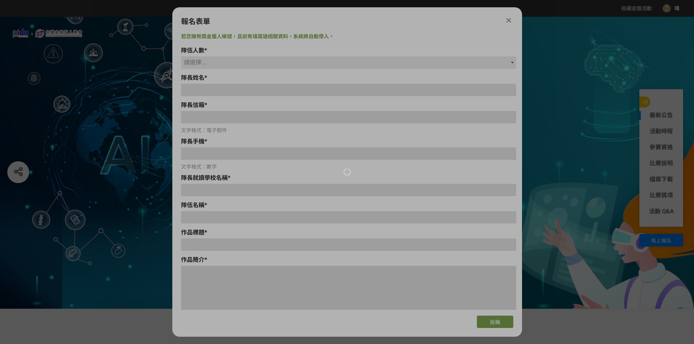
type input "[EMAIL_ADDRESS][DOMAIN_NAME]"
type input "瑋"
